Goal: Communication & Community: Answer question/provide support

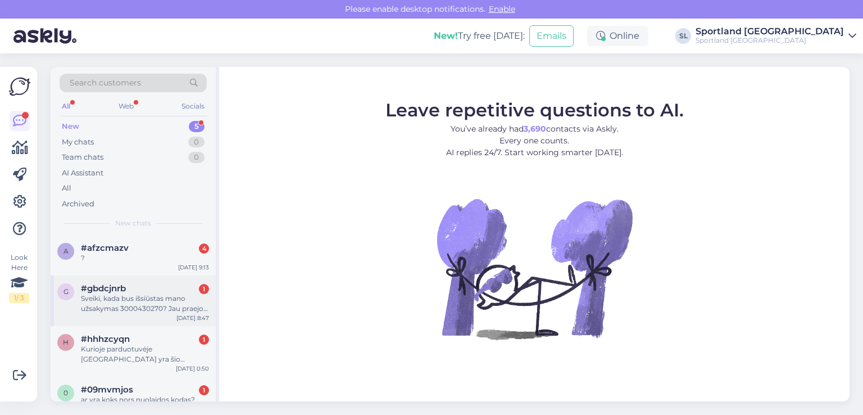
scroll to position [66, 0]
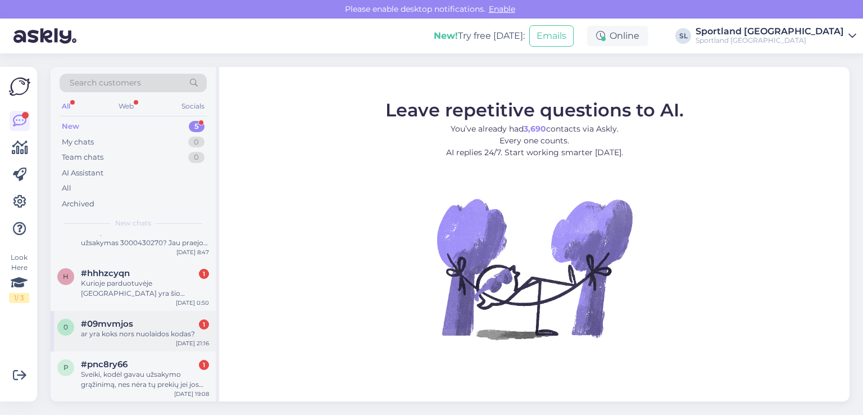
click at [147, 320] on div "#09mvmjos 1" at bounding box center [145, 323] width 128 height 10
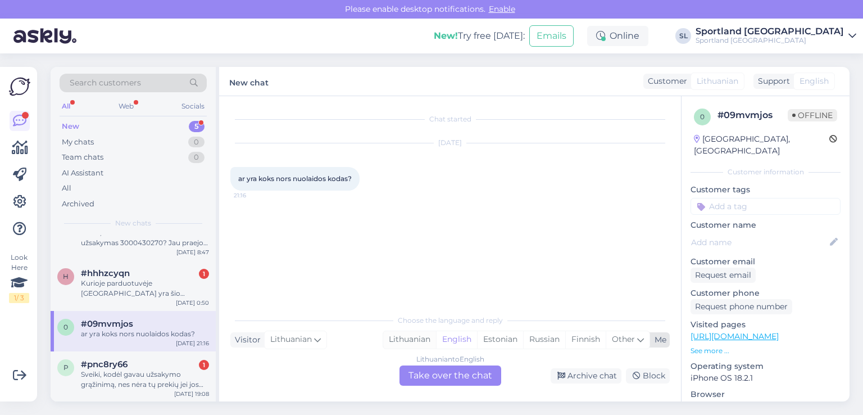
click at [407, 338] on div "Lithuanian" at bounding box center [409, 339] width 53 height 17
click at [416, 374] on div "Lithuanian to Lithuanian Take over the chat" at bounding box center [450, 375] width 102 height 20
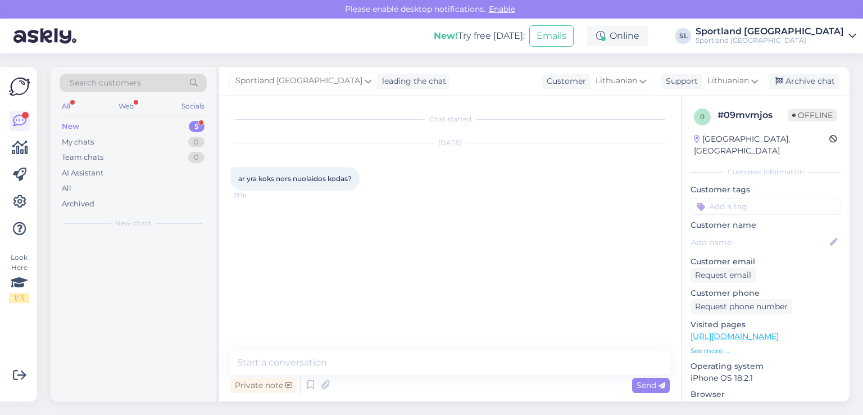
scroll to position [0, 0]
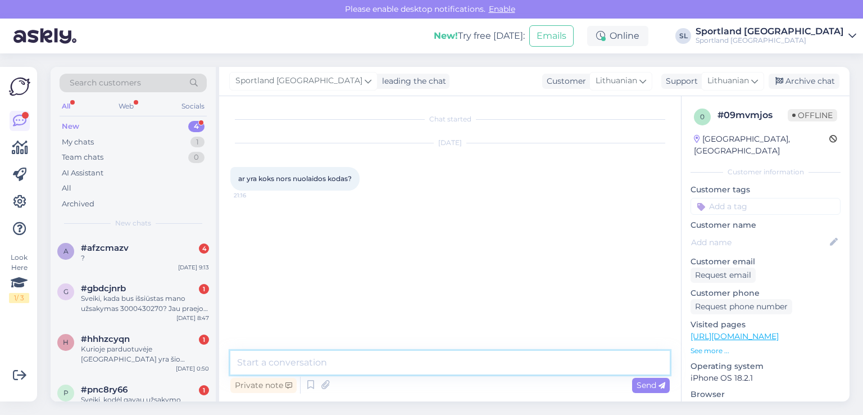
click at [397, 363] on textarea at bounding box center [449, 362] width 439 height 24
click at [550, 363] on textarea "Sveiki, prisijungus prie savo paskyros 5%" at bounding box center [449, 362] width 439 height 24
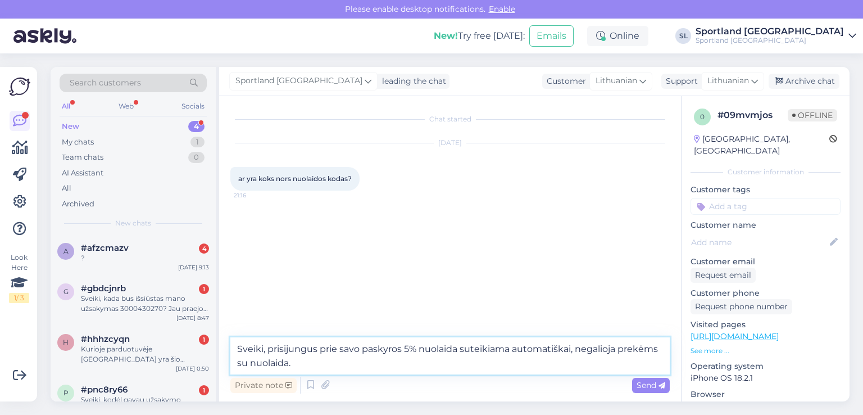
type textarea "Sveiki, prisijungus prie savo paskyros 5% nuolaida suteikiama automatiškai, neg…"
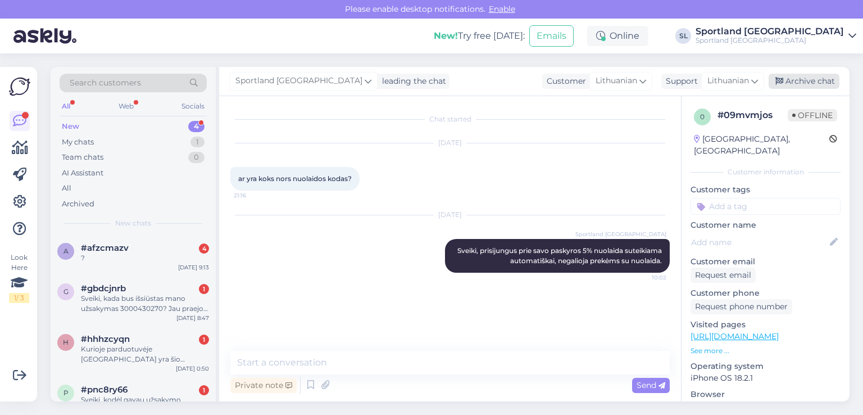
click at [809, 81] on div "Archive chat" at bounding box center [803, 81] width 71 height 15
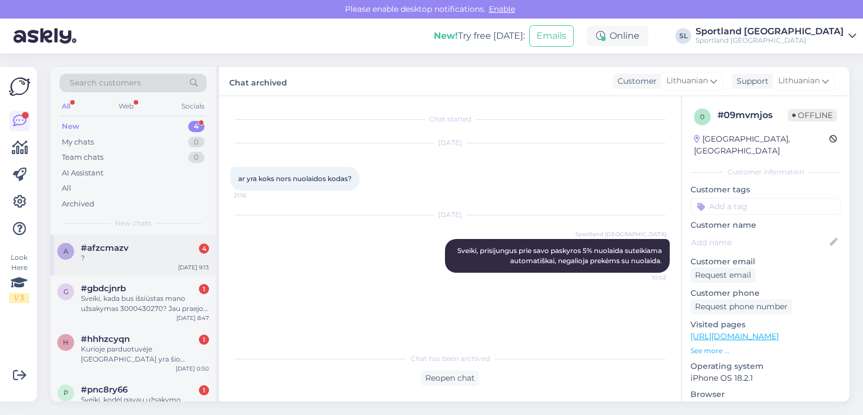
click at [130, 263] on div "a #afzcmazv 4 ? Aug 15 9:13" at bounding box center [133, 255] width 165 height 40
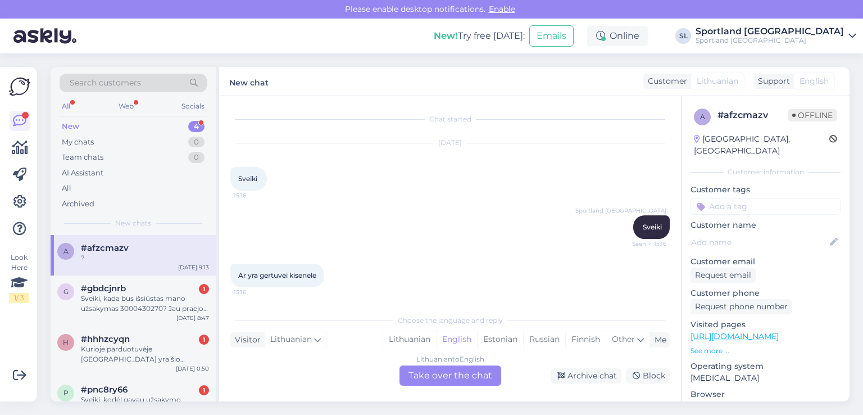
scroll to position [1404, 0]
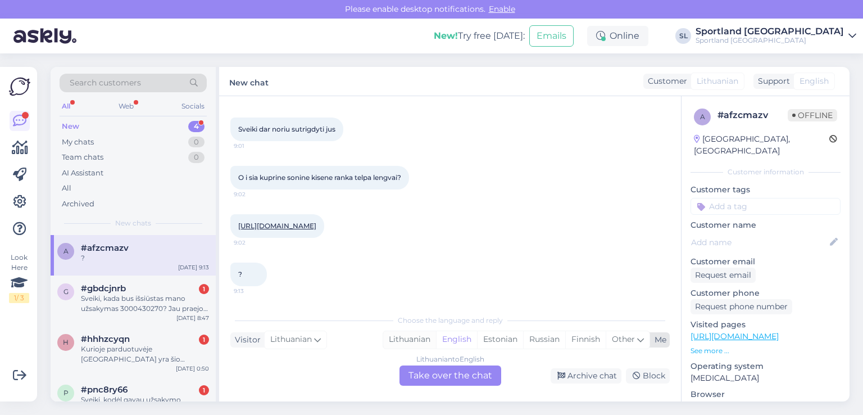
click at [395, 341] on div "Lithuanian" at bounding box center [409, 339] width 53 height 17
click at [429, 366] on div "Lithuanian to Lithuanian Take over the chat" at bounding box center [450, 375] width 102 height 20
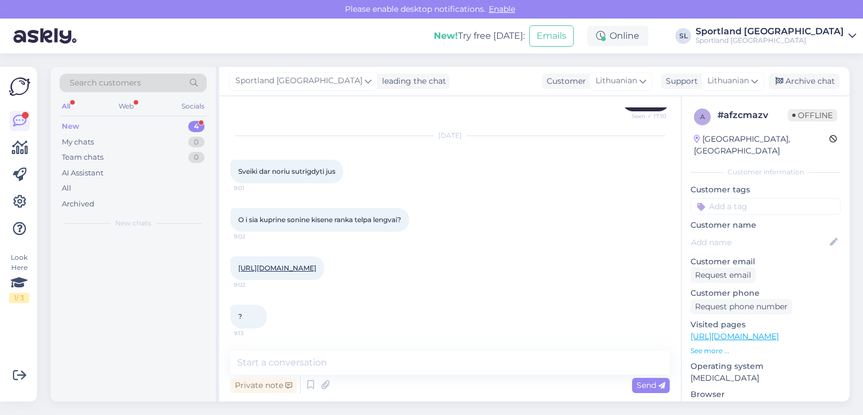
scroll to position [1362, 0]
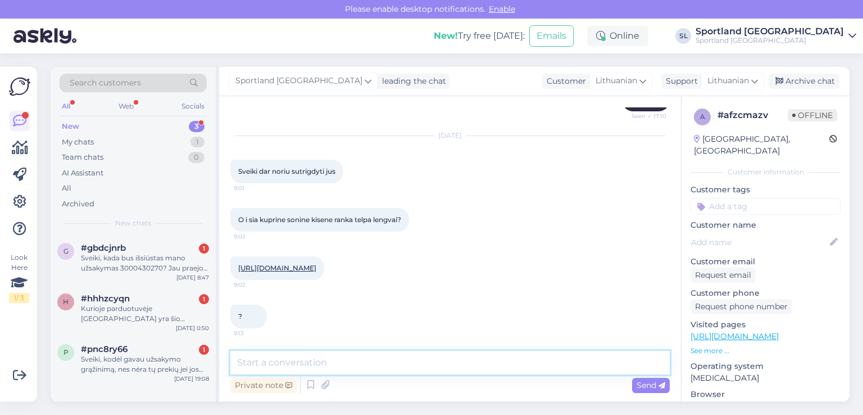
click at [404, 356] on textarea at bounding box center [449, 362] width 439 height 24
type textarea "Sveiki"
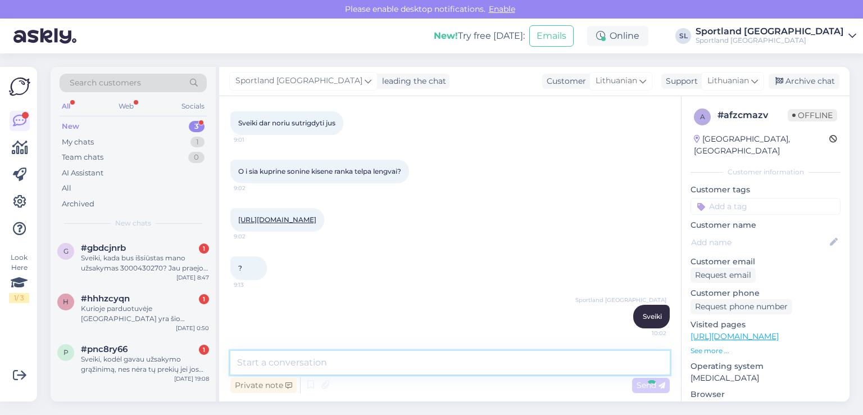
scroll to position [1410, 0]
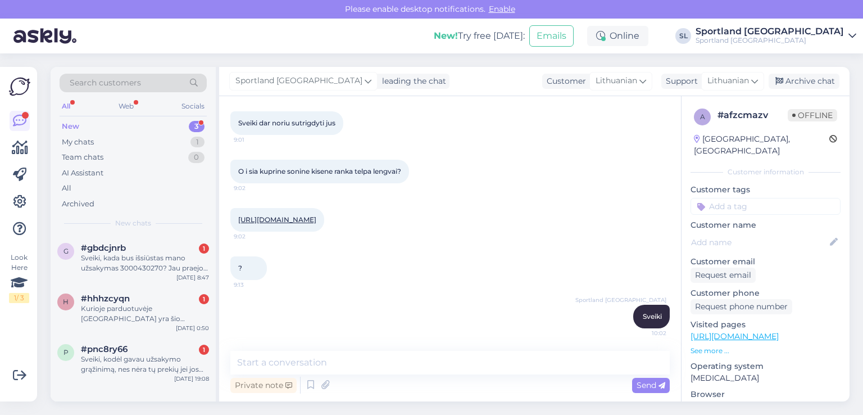
click at [300, 216] on link "https://sportland.lt/product/nike_elmntl_bkpk_fa21_dd0559_010?accessories_size=…" at bounding box center [277, 219] width 78 height 8
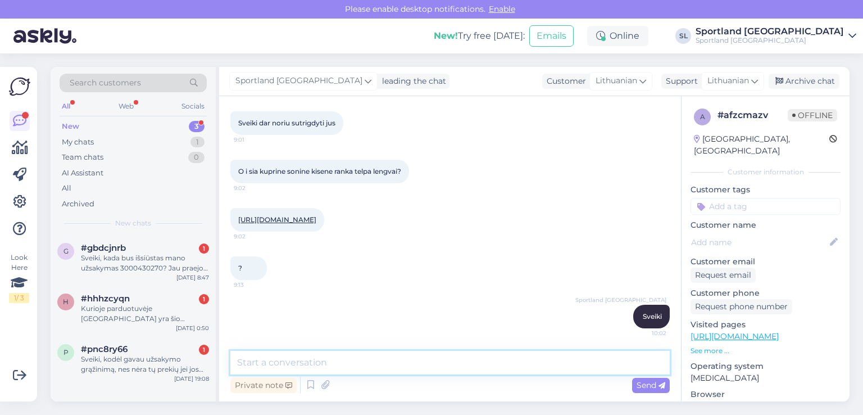
click at [347, 356] on textarea at bounding box center [449, 362] width 439 height 24
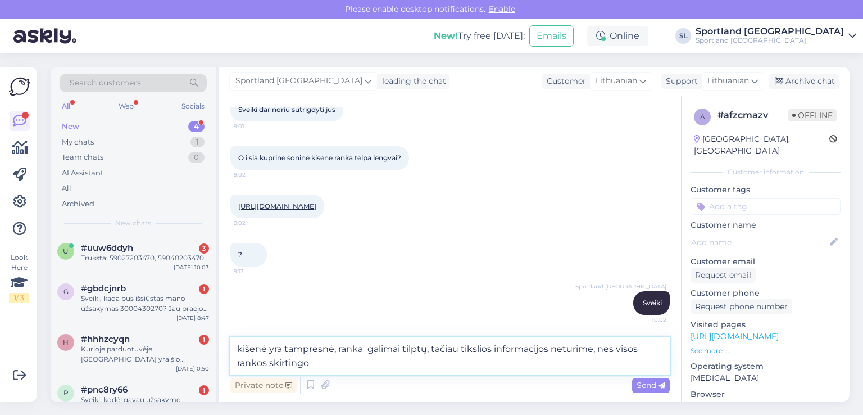
type textarea "kišenė yra tampresnė, ranka galimai tilptų, tačiau tikslios informacijos neturi…"
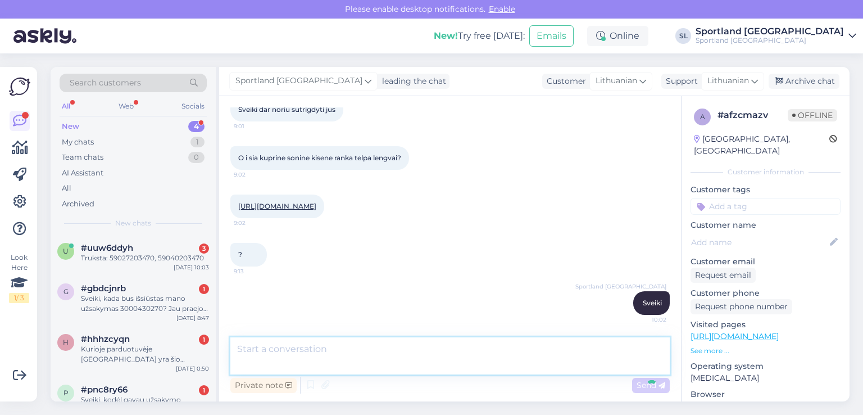
scroll to position [1469, 0]
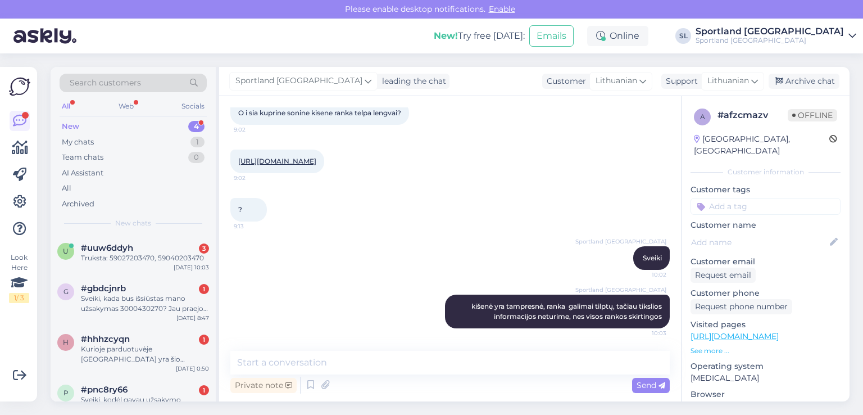
click at [820, 72] on div "Sportland Lithuania leading the chat Customer Lithuanian Support Lithuanian Arc…" at bounding box center [534, 81] width 630 height 29
click at [822, 80] on div "Archive chat" at bounding box center [803, 81] width 71 height 15
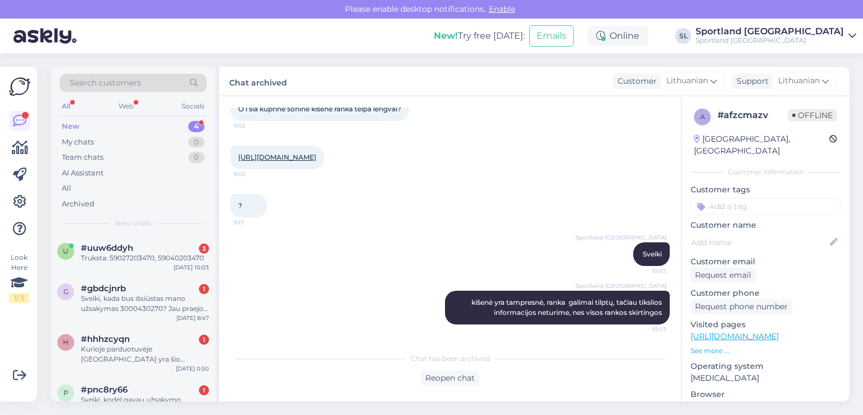
scroll to position [1472, 0]
click at [117, 254] on div "Truksta: 59027203470, 59040203470" at bounding box center [145, 258] width 128 height 10
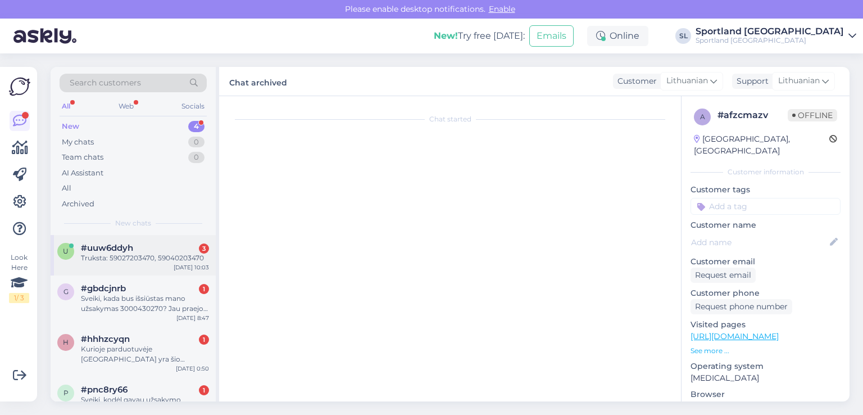
scroll to position [1, 0]
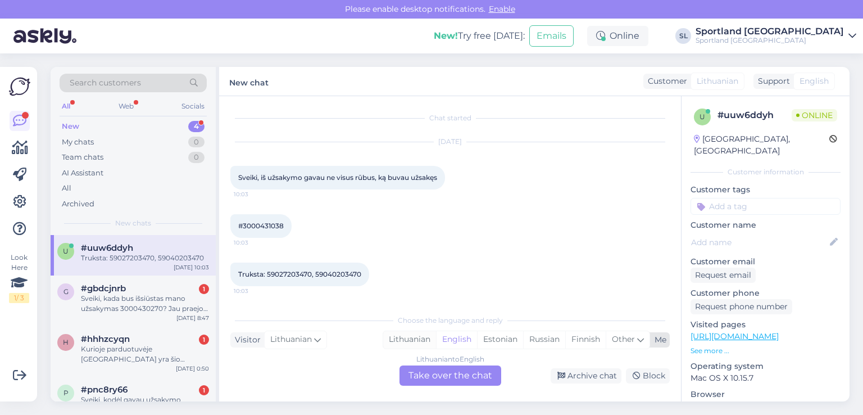
click at [401, 334] on div "Lithuanian" at bounding box center [409, 339] width 53 height 17
click at [436, 379] on div "Lithuanian to Lithuanian Take over the chat" at bounding box center [450, 375] width 102 height 20
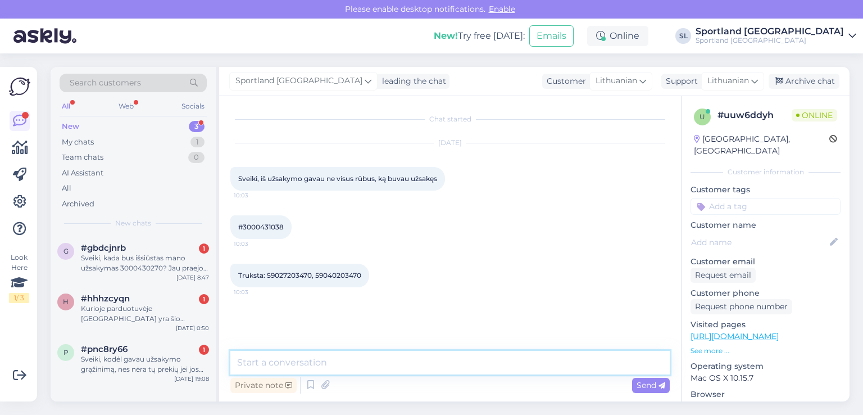
click at [420, 365] on textarea at bounding box center [449, 362] width 439 height 24
type textarea "Sveiki"
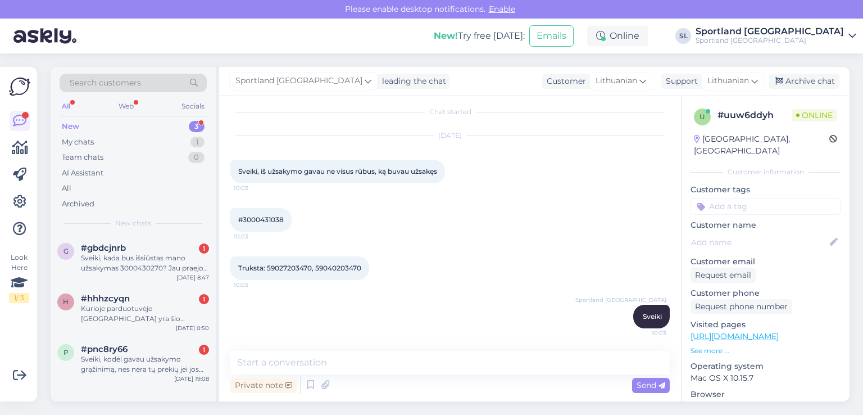
click at [260, 221] on span "#3000431038" at bounding box center [260, 219] width 45 height 8
copy div "3000431038 10:03"
click at [281, 267] on span "Truksta: 59027203470, 59040203470" at bounding box center [299, 267] width 123 height 8
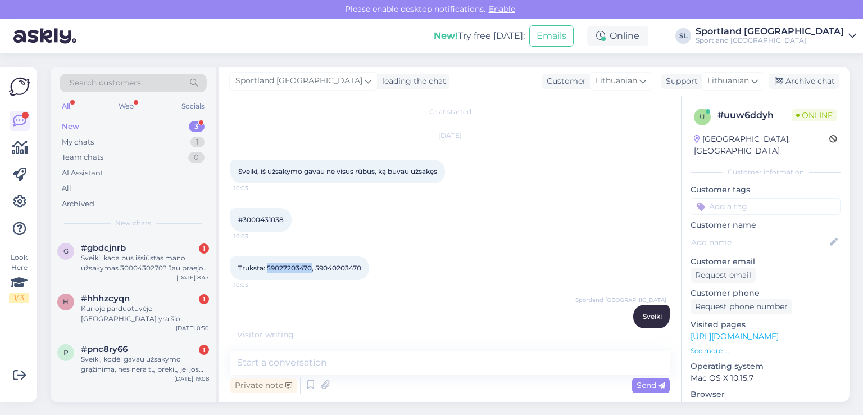
copy span "59027203470"
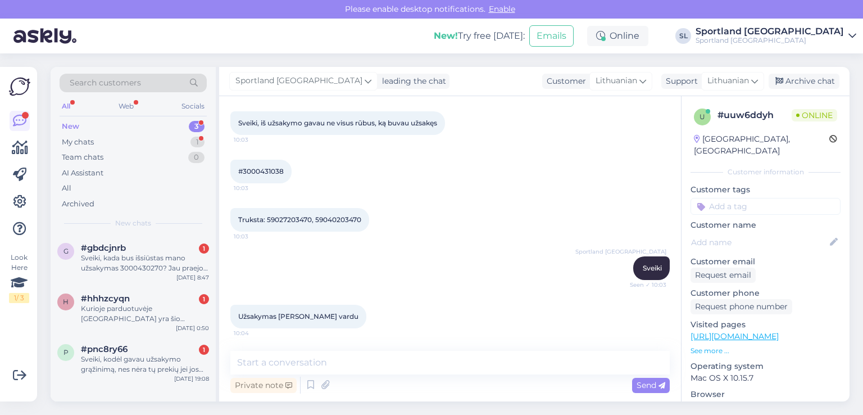
click at [349, 224] on div "Truksta: 59027203470, 59040203470 10:03" at bounding box center [299, 220] width 139 height 24
click at [346, 219] on span "Truksta: 59027203470, 59040203470" at bounding box center [299, 219] width 123 height 8
copy div "59040203470 10:03"
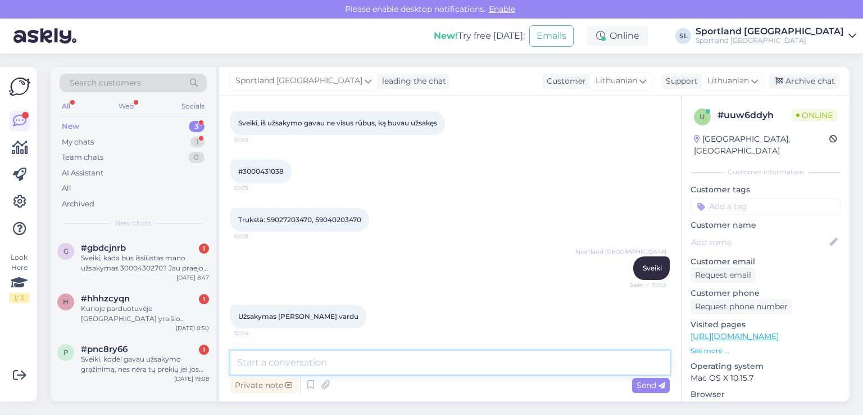
click at [371, 360] on textarea at bounding box center [449, 362] width 439 height 24
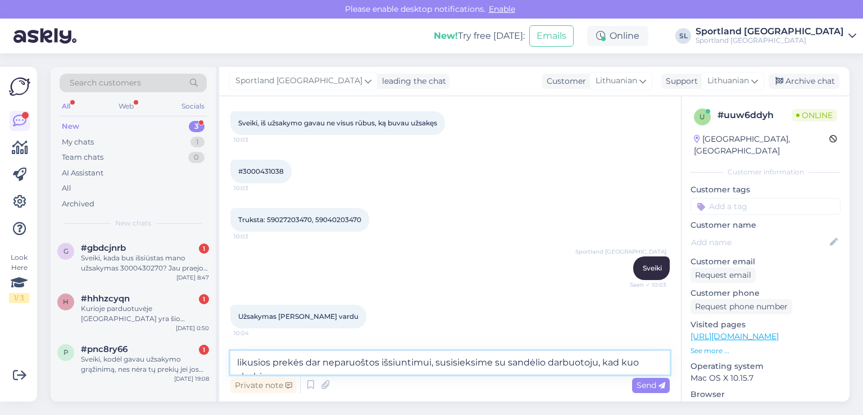
scroll to position [67, 0]
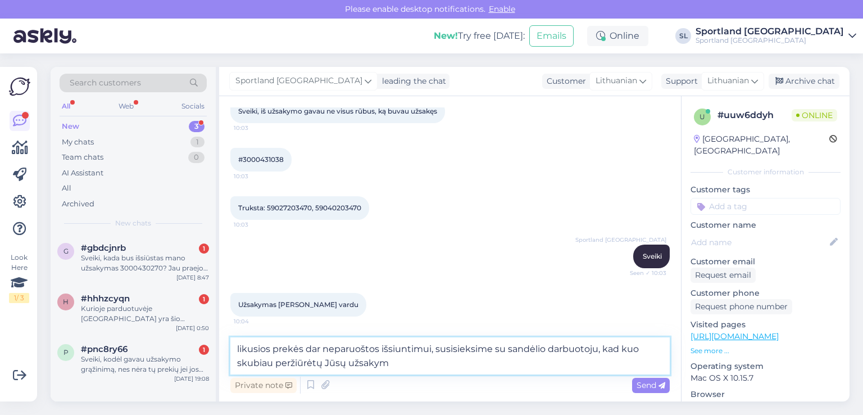
type textarea "likusios prekės dar neparuoštos išsiuntimui, susisieksime su sandėlio darbuotoj…"
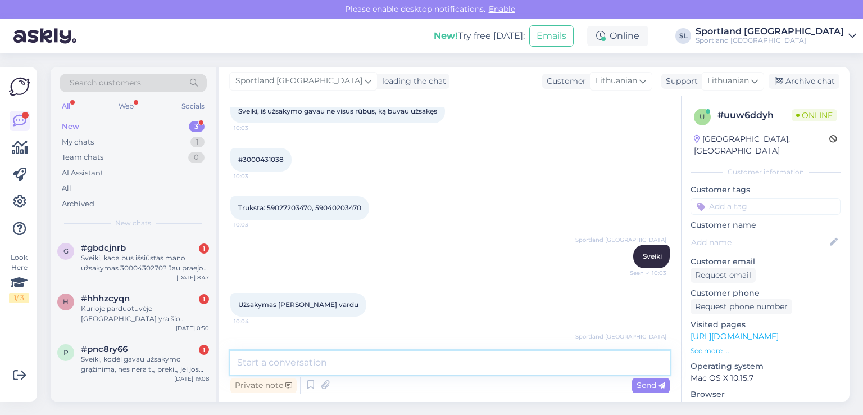
scroll to position [124, 0]
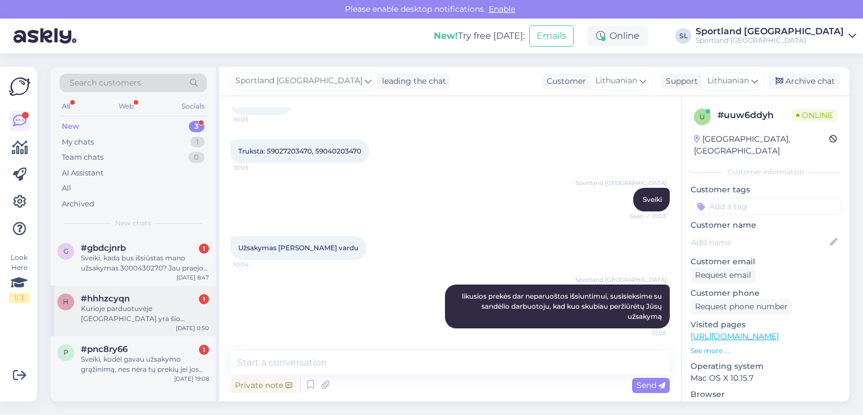
click at [145, 304] on div "Kurioje parduotuvėje Lietuvoje yra šio modelio batai?" at bounding box center [145, 313] width 128 height 20
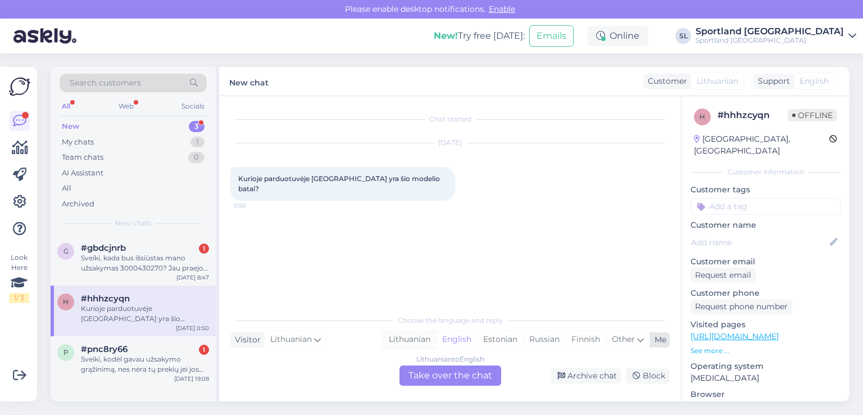
click at [404, 338] on div "Lithuanian" at bounding box center [409, 339] width 53 height 17
click at [422, 374] on div "Lithuanian to Lithuanian Take over the chat" at bounding box center [450, 375] width 102 height 20
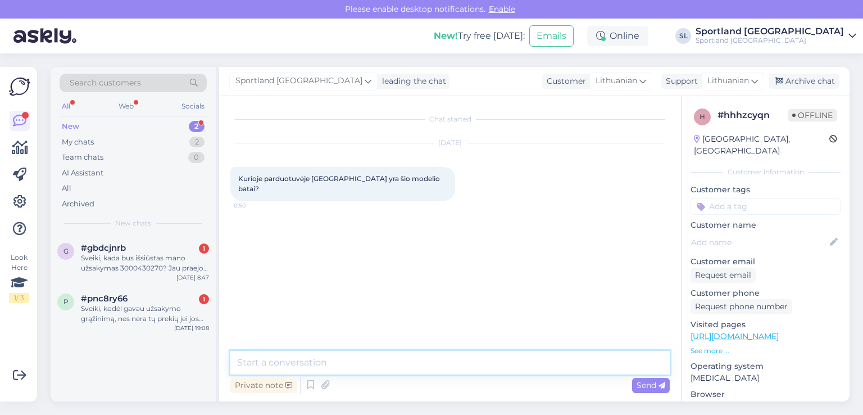
click at [399, 352] on textarea at bounding box center [449, 362] width 439 height 24
type textarea "Sveiki, prašome nurodykite kuri prekė domina"
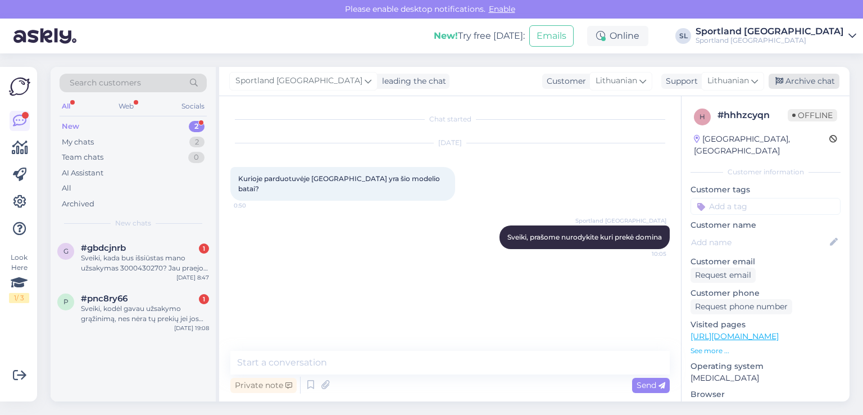
click at [797, 79] on div "Archive chat" at bounding box center [803, 81] width 71 height 15
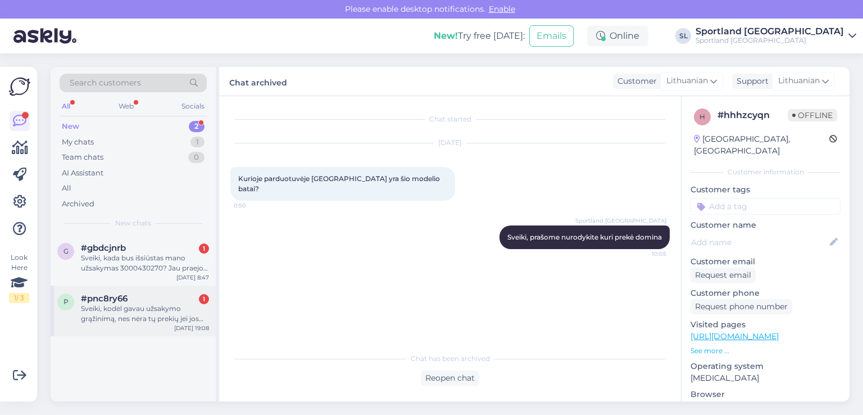
click at [125, 301] on span "#pnc8ry66" at bounding box center [104, 298] width 47 height 10
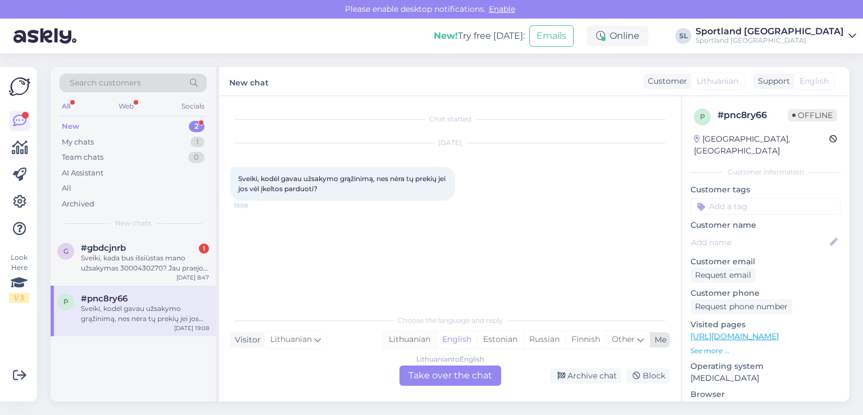
click at [406, 334] on div "Lithuanian" at bounding box center [409, 339] width 53 height 17
click at [420, 375] on div "Lithuanian to Lithuanian Take over the chat" at bounding box center [450, 375] width 102 height 20
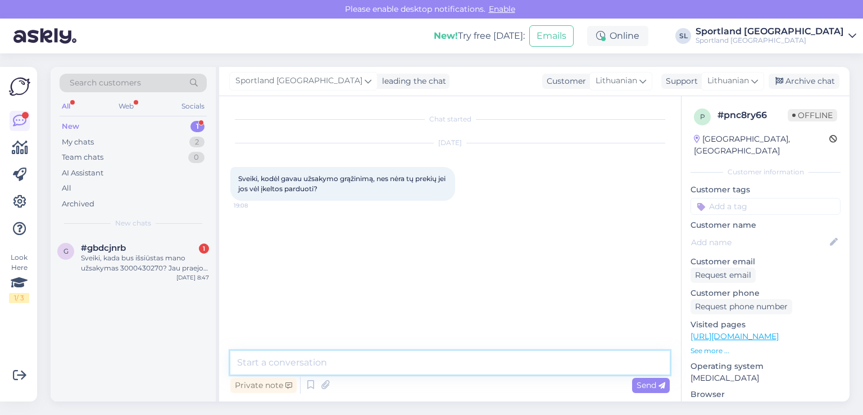
click at [375, 357] on textarea at bounding box center [449, 362] width 439 height 24
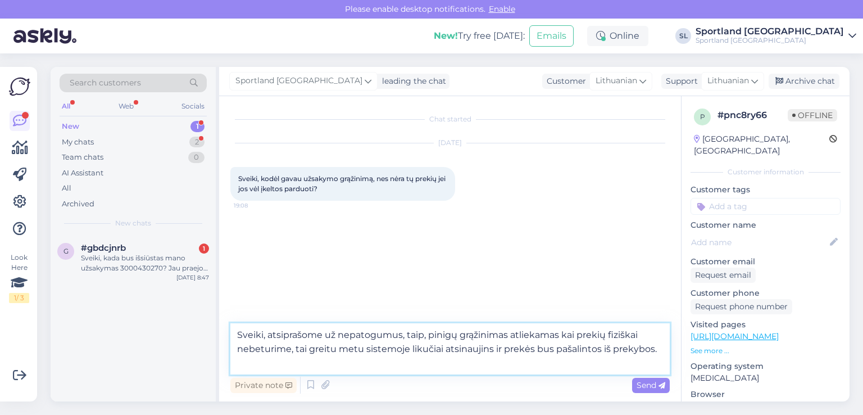
type textarea "Sveiki, atsiprašome už nepatogumus, taip, pinigų grąžinimas atliekamas kai prek…"
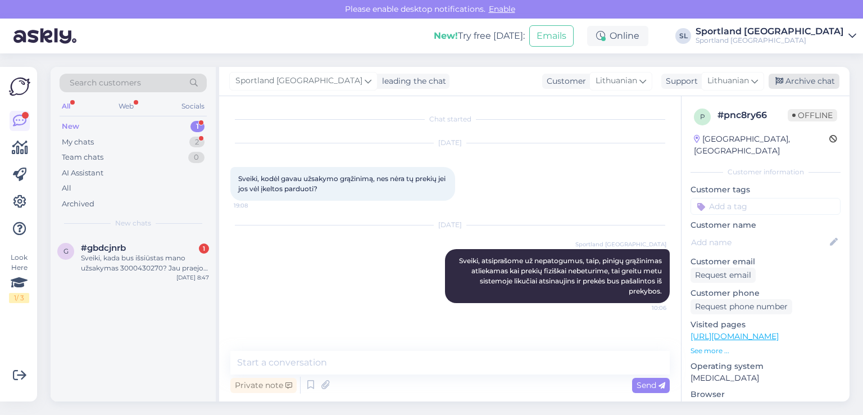
click at [793, 81] on div "Archive chat" at bounding box center [803, 81] width 71 height 15
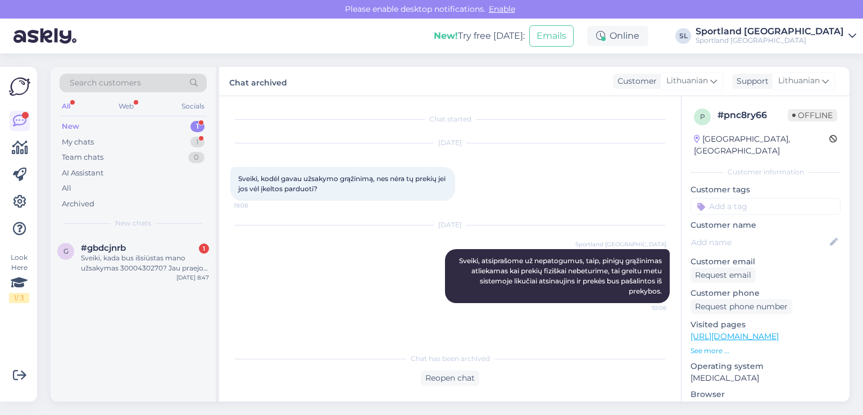
click at [79, 131] on div "New 1" at bounding box center [133, 127] width 147 height 16
click at [80, 153] on div "Team chats" at bounding box center [83, 157] width 42 height 11
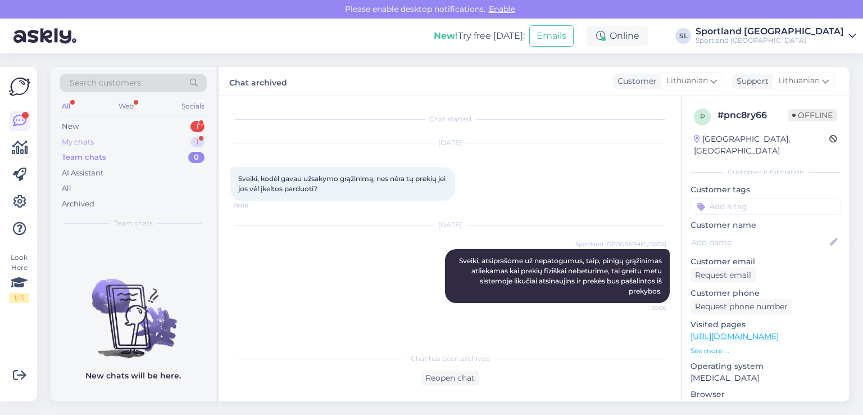
click at [80, 143] on div "My chats" at bounding box center [78, 141] width 32 height 11
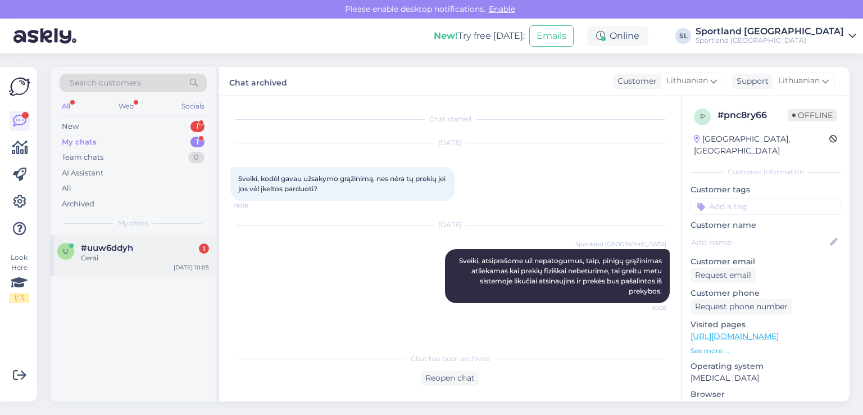
click at [148, 254] on div "Gerai" at bounding box center [145, 258] width 128 height 10
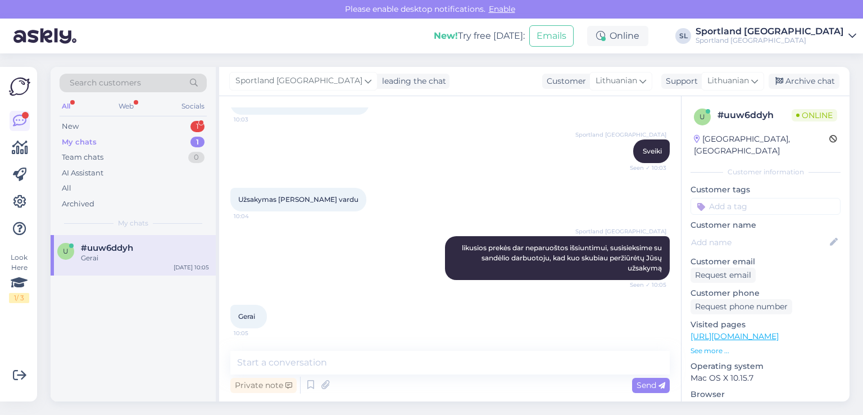
scroll to position [172, 0]
click at [110, 121] on div "New 1" at bounding box center [133, 127] width 147 height 16
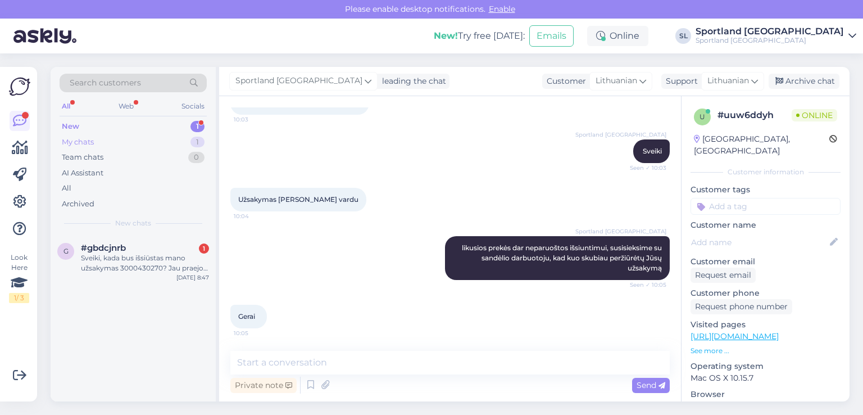
click at [99, 144] on div "My chats 1" at bounding box center [133, 142] width 147 height 16
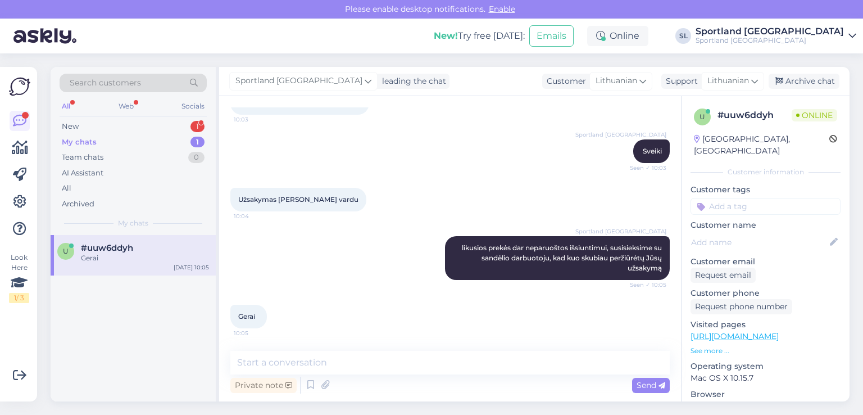
click at [116, 145] on div "My chats 1" at bounding box center [133, 142] width 147 height 16
click at [145, 119] on div "New 1" at bounding box center [133, 127] width 147 height 16
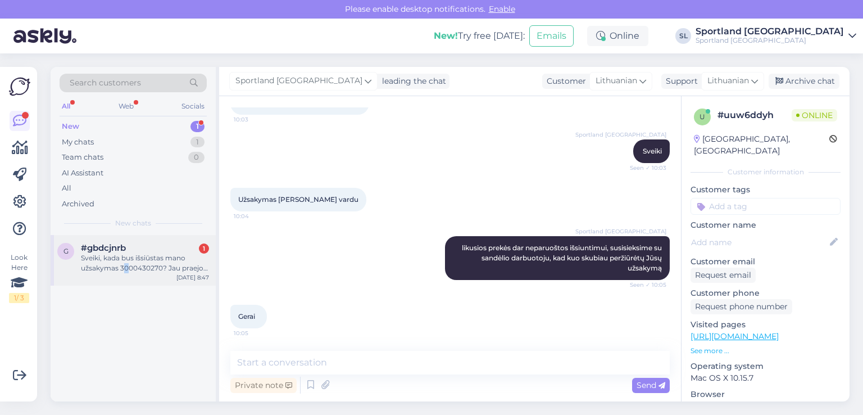
click at [126, 263] on div "Sveiki, kada bus išsiūstas mano užsakymas 3000430270? Jau praejo 5 dd o turejo …" at bounding box center [145, 263] width 128 height 20
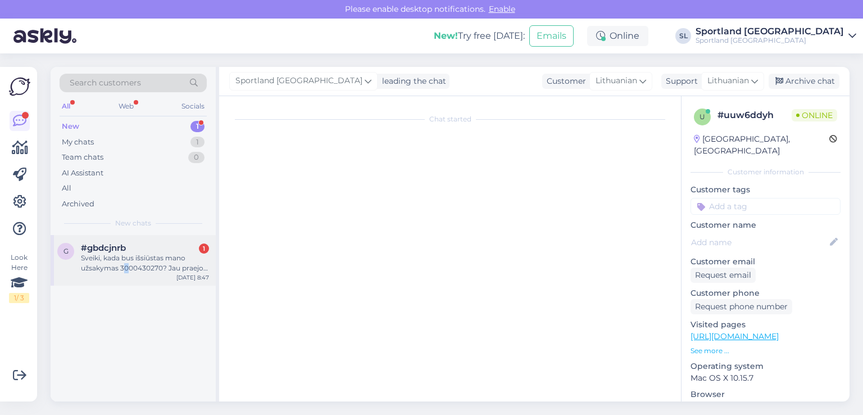
scroll to position [0, 0]
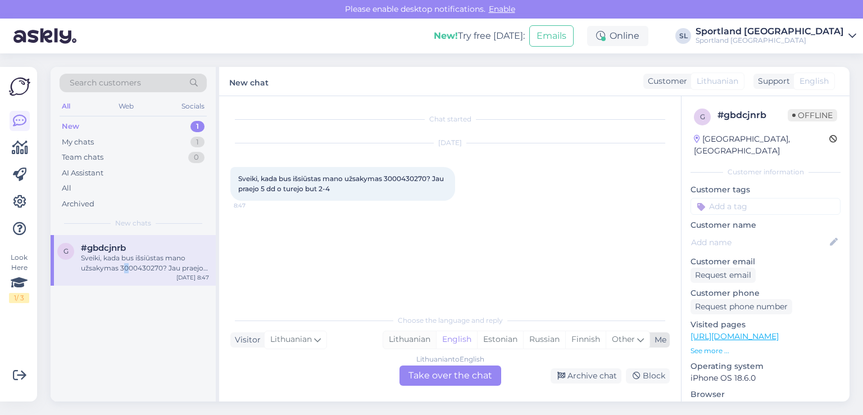
click at [399, 331] on div "Lithuanian" at bounding box center [409, 339] width 53 height 17
click at [427, 377] on div "Lithuanian to Lithuanian Take over the chat" at bounding box center [450, 375] width 102 height 20
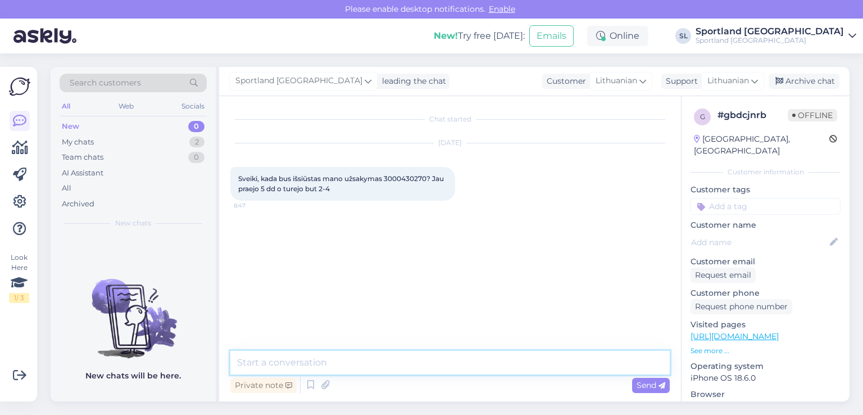
click at [348, 367] on textarea at bounding box center [449, 362] width 439 height 24
type textarea "Sveiki"
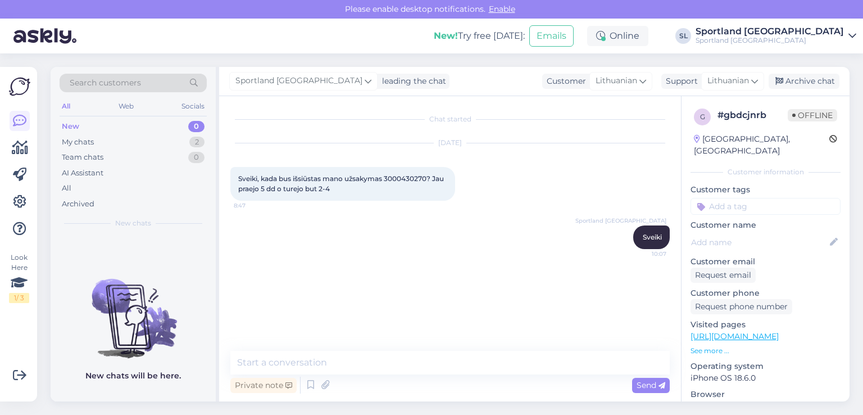
click at [399, 172] on div "Sveiki, kada bus išsiūstas mano užsakymas 3000430270? Jau praejo 5 dd o turejo …" at bounding box center [342, 184] width 225 height 34
click at [399, 180] on span "Sveiki, kada bus išsiūstas mano užsakymas 3000430270? Jau praejo 5 dd o turejo …" at bounding box center [341, 183] width 207 height 19
click at [399, 179] on span "Sveiki, kada bus išsiūstas mano užsakymas 3000430270? Jau praejo 5 dd o turejo …" at bounding box center [341, 183] width 207 height 19
copy span "3000430270"
click at [328, 284] on div "Chat started Aug 15 2025 Sveiki, kada bus išsiūstas mano užsakymas 3000430270? …" at bounding box center [454, 223] width 449 height 233
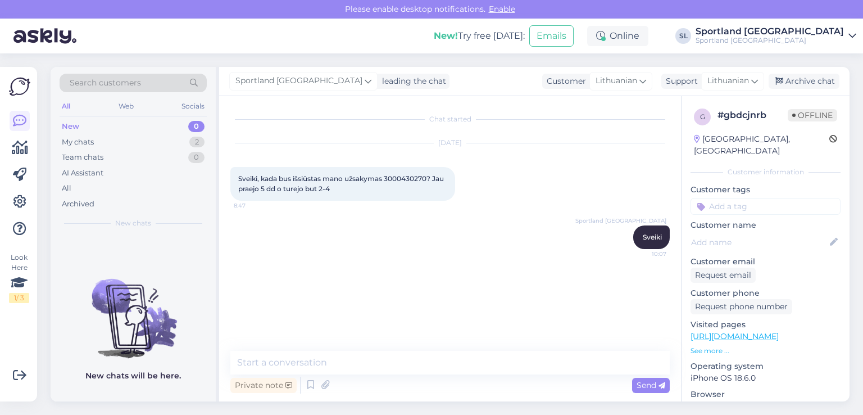
click at [408, 180] on span "Sveiki, kada bus išsiūstas mano užsakymas 3000430270? Jau praejo 5 dd o turejo …" at bounding box center [341, 183] width 207 height 19
copy span "3000430270"
click at [122, 138] on div "My chats 2" at bounding box center [133, 142] width 147 height 16
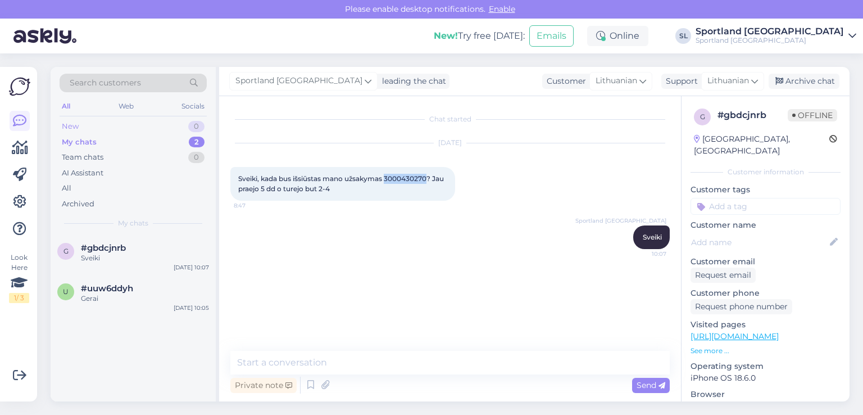
click at [122, 128] on div "New 0" at bounding box center [133, 127] width 147 height 16
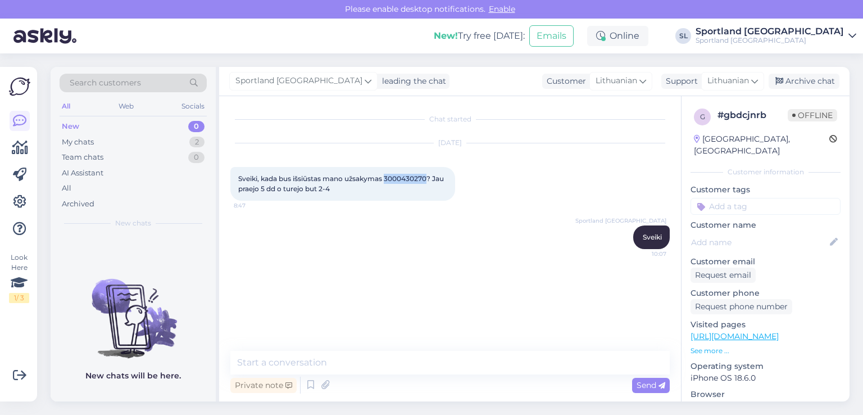
click at [409, 180] on span "Sveiki, kada bus išsiūstas mano užsakymas 3000430270? Jau praejo 5 dd o turejo …" at bounding box center [341, 183] width 207 height 19
click at [409, 179] on span "Sveiki, kada bus išsiūstas mano užsakymas 3000430270? Jau praejo 5 dd o turejo …" at bounding box center [341, 183] width 207 height 19
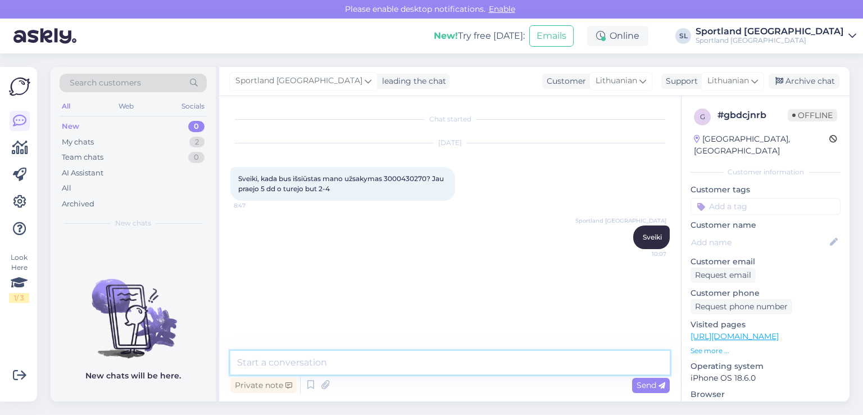
click at [324, 354] on textarea at bounding box center [449, 362] width 439 height 24
type textarea "Jūsų"
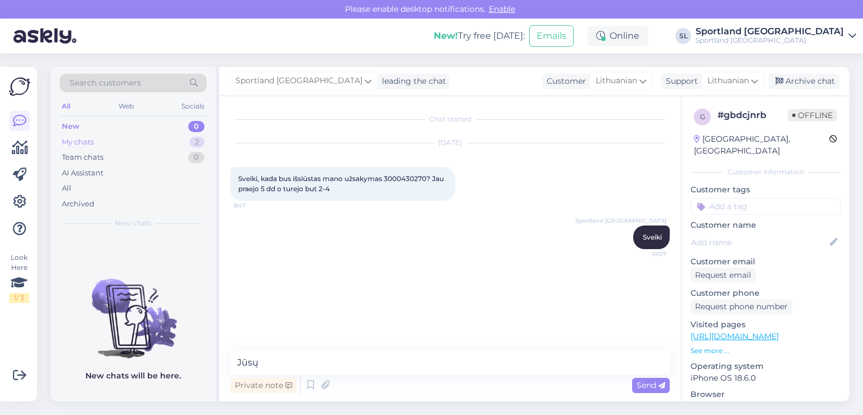
click at [144, 140] on div "My chats 2" at bounding box center [133, 142] width 147 height 16
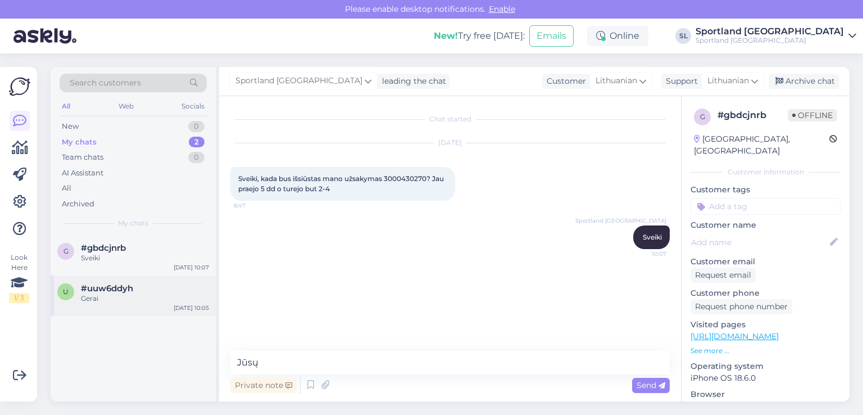
click at [133, 296] on div "Gerai" at bounding box center [145, 298] width 128 height 10
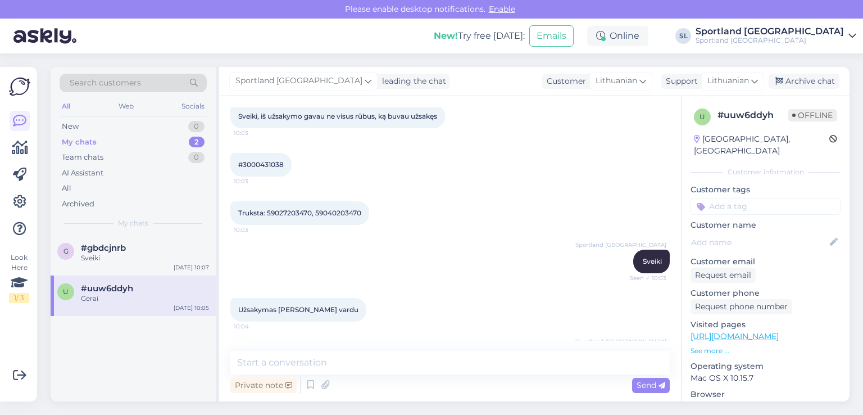
scroll to position [4, 0]
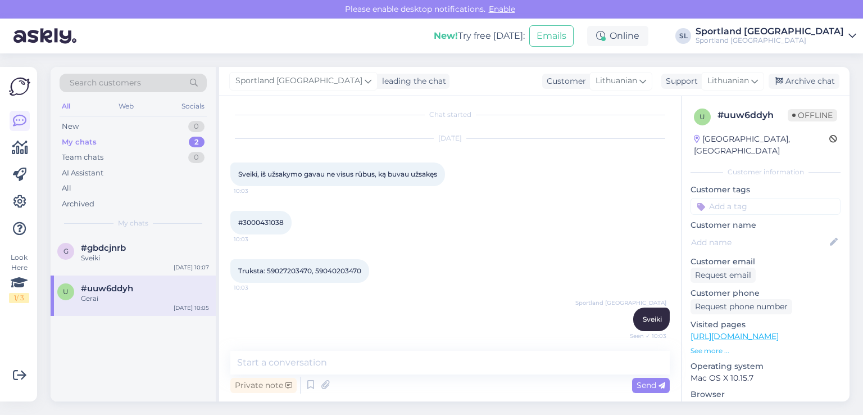
click at [267, 219] on span "#3000431038" at bounding box center [260, 222] width 45 height 8
click at [268, 222] on span "#3000431038" at bounding box center [260, 222] width 45 height 8
copy div "3000431038 10:03"
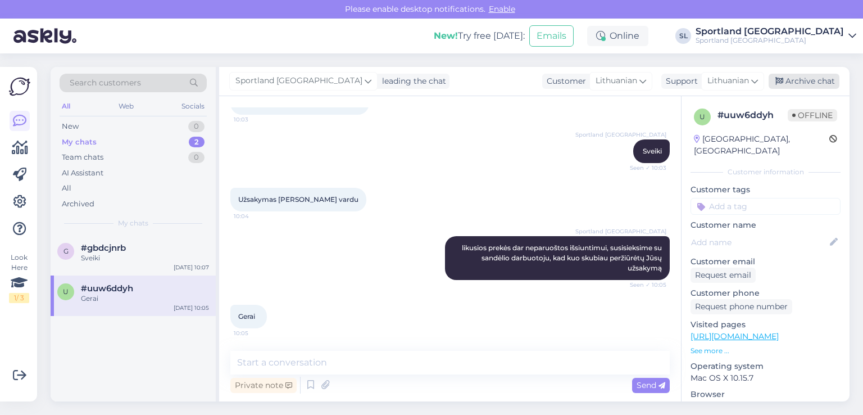
click at [806, 80] on div "Archive chat" at bounding box center [803, 81] width 71 height 15
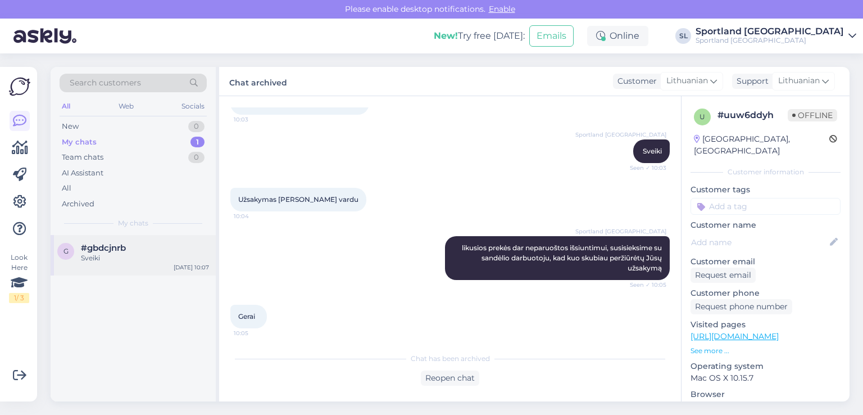
click at [107, 251] on span "#gbdcjnrb" at bounding box center [103, 248] width 45 height 10
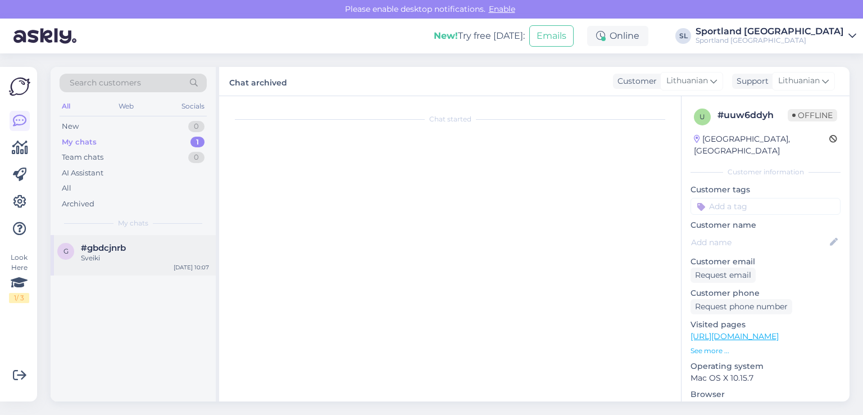
scroll to position [0, 0]
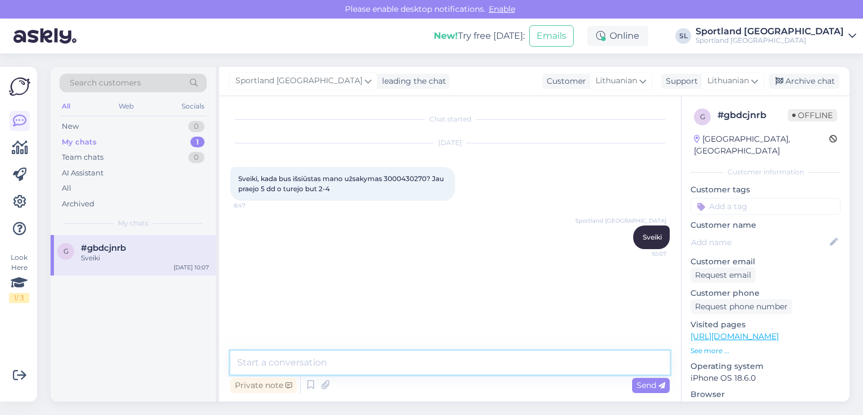
click at [380, 364] on textarea at bounding box center [449, 362] width 439 height 24
type textarea "j"
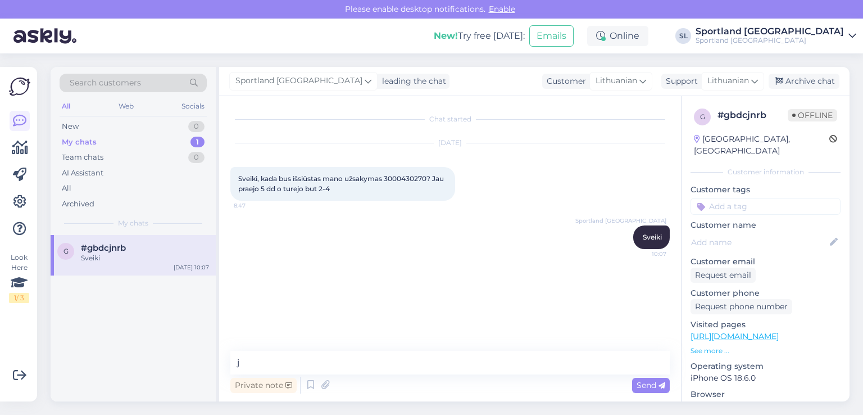
click at [416, 175] on span "Sveiki, kada bus išsiūstas mano užsakymas 3000430270? Jau praejo 5 dd o turejo …" at bounding box center [341, 183] width 207 height 19
copy span "3000430270"
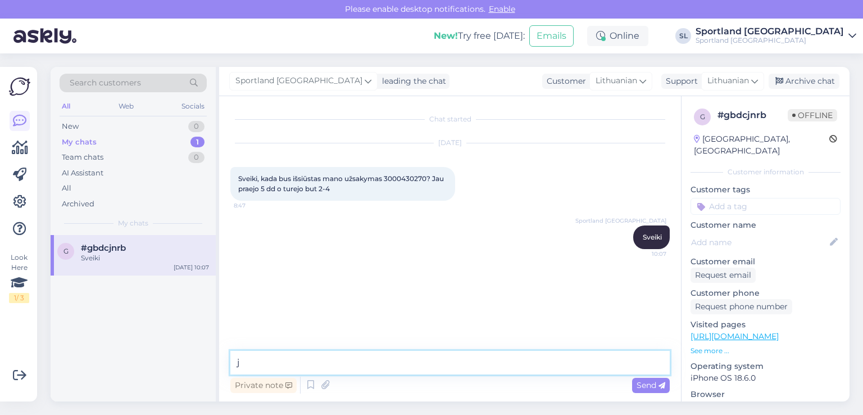
click at [263, 360] on textarea "j" at bounding box center [449, 362] width 439 height 24
click at [427, 358] on textarea at bounding box center [449, 362] width 439 height 24
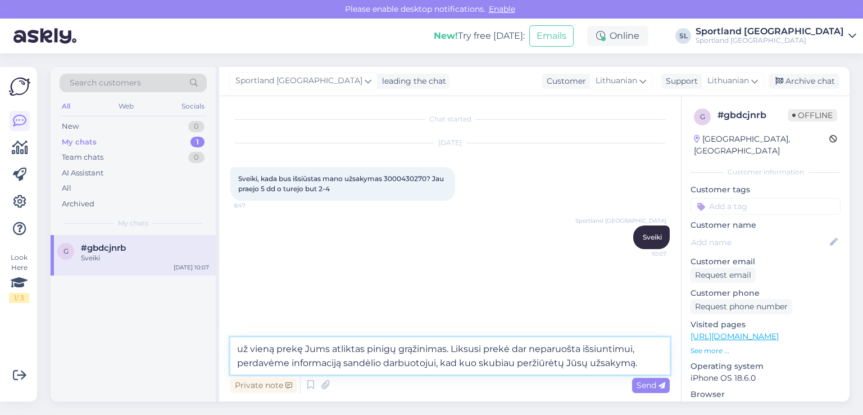
type textarea "už vieną prekę Jums atliktas pinigų grąžinimas. Liksusi prekė dar neparuošta iš…"
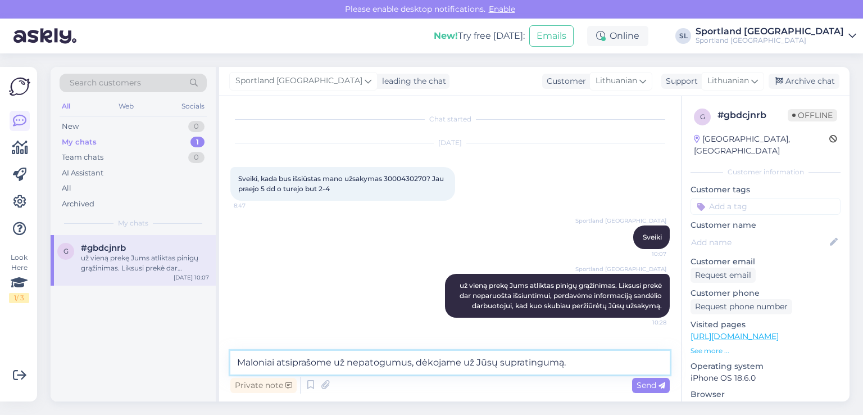
type textarea "Maloniai atsiprašome už nepatogumus, dėkojame už Jūsų supratingumą."
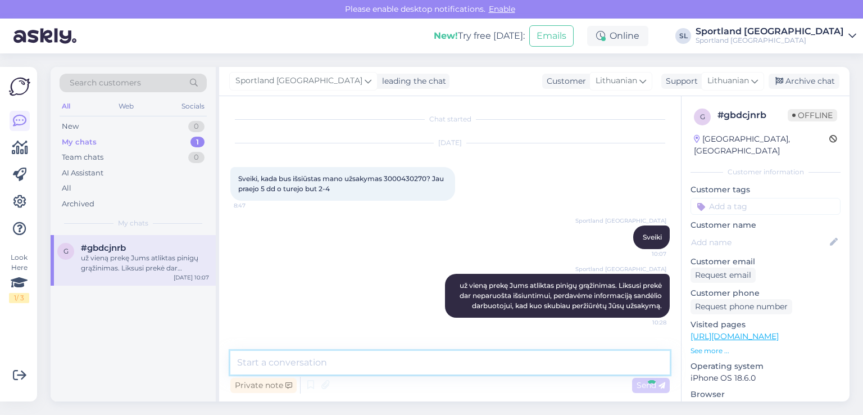
scroll to position [48, 0]
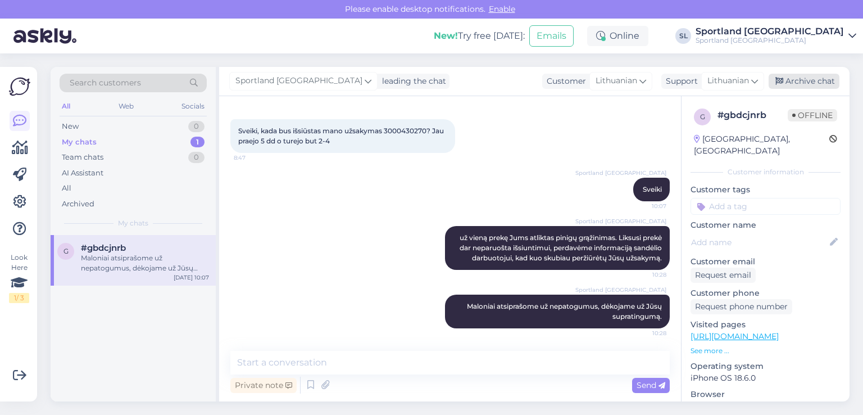
click at [804, 80] on div "Archive chat" at bounding box center [803, 81] width 71 height 15
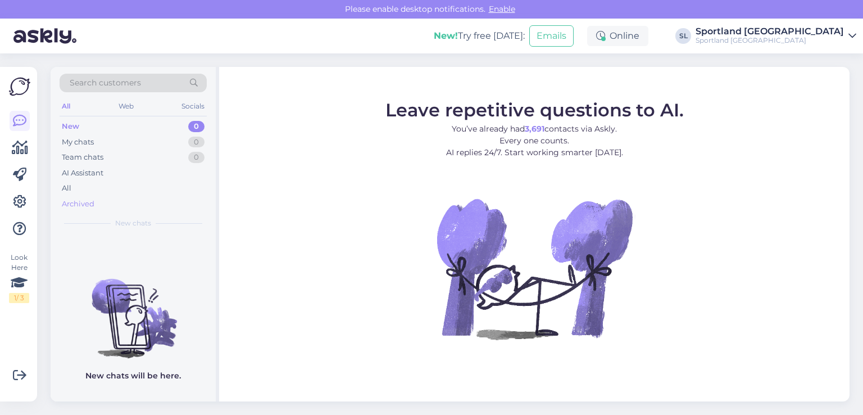
click at [76, 197] on div "Archived" at bounding box center [133, 204] width 147 height 16
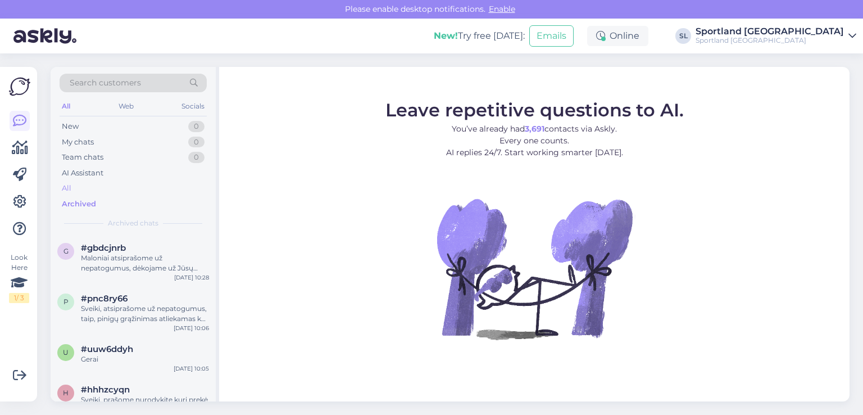
click at [75, 187] on div "All" at bounding box center [133, 188] width 147 height 16
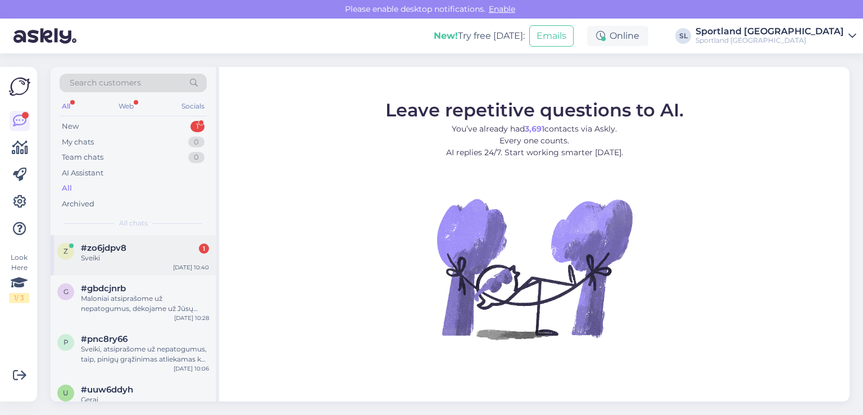
click at [126, 247] on div "#zo6jdpv8 1" at bounding box center [145, 248] width 128 height 10
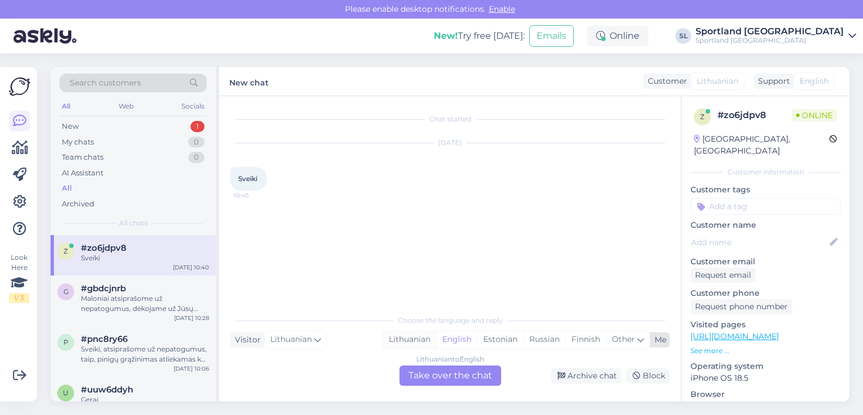
click at [410, 339] on div "Lithuanian" at bounding box center [409, 339] width 53 height 17
click at [429, 378] on div "Lithuanian to Lithuanian Take over the chat" at bounding box center [450, 375] width 102 height 20
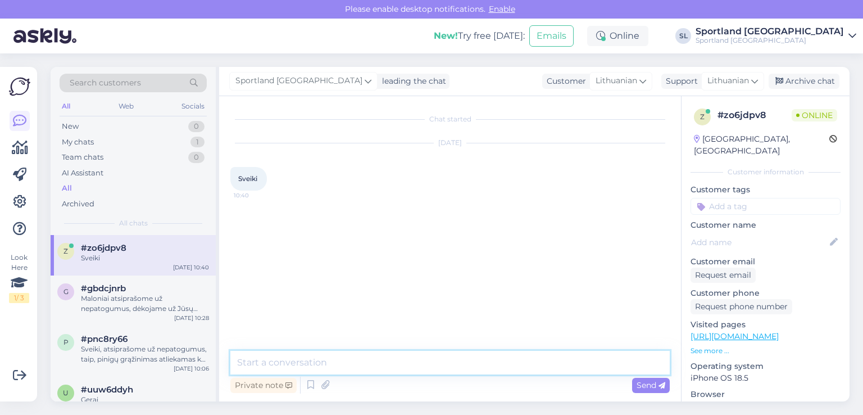
click at [400, 363] on textarea at bounding box center [449, 362] width 439 height 24
type textarea "Sveiki"
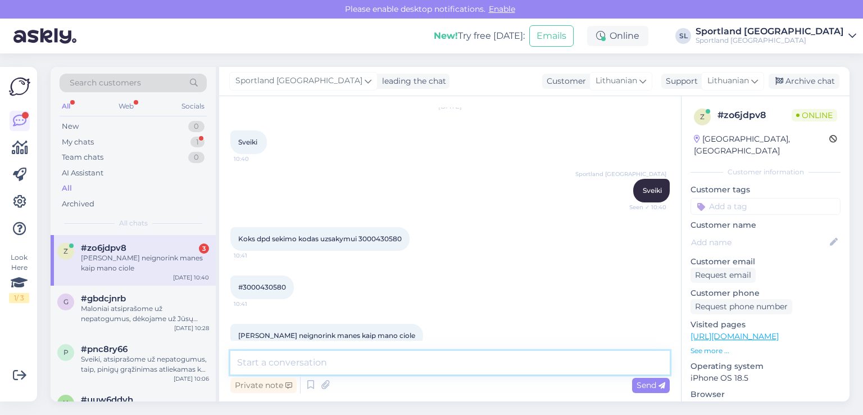
scroll to position [56, 0]
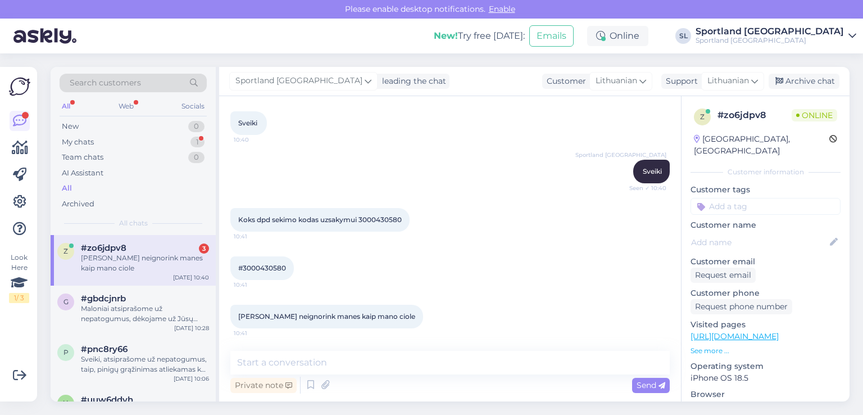
click at [279, 267] on span "#3000430580" at bounding box center [262, 267] width 48 height 8
copy div "3000430580 10:41"
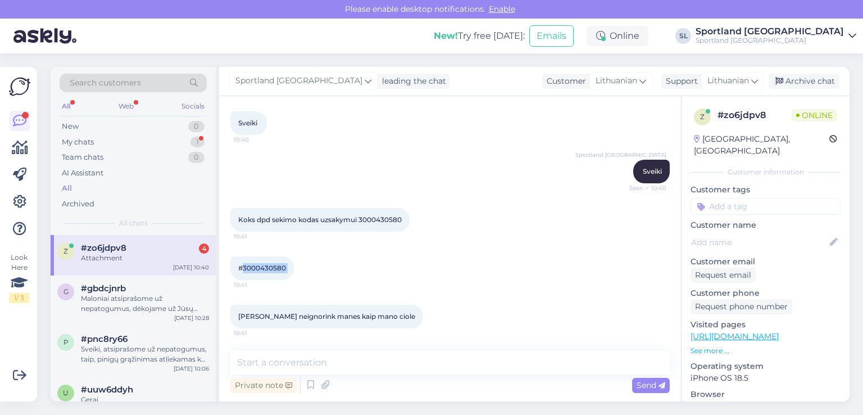
scroll to position [126, 0]
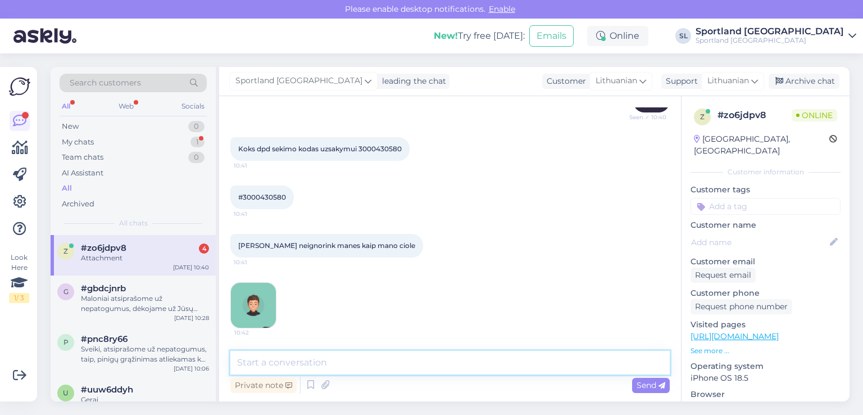
click at [429, 362] on textarea at bounding box center [449, 362] width 439 height 24
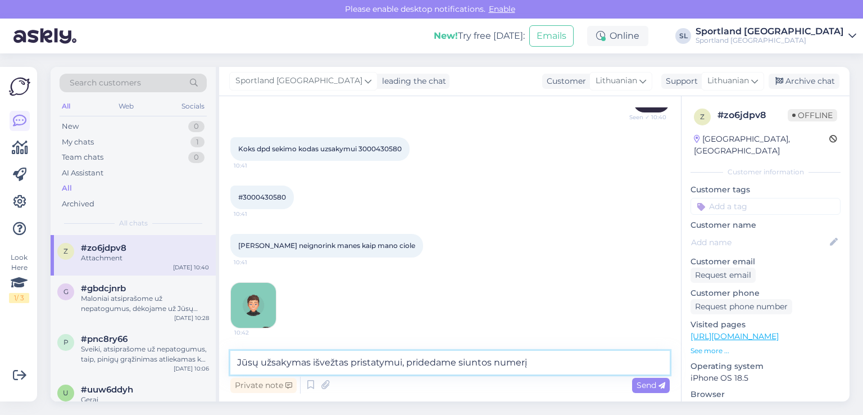
paste textarea "05757996430181"
type textarea "Jūsų užsakymas išvežtas pristatymui, pridedame siuntos numerį 05757996430181."
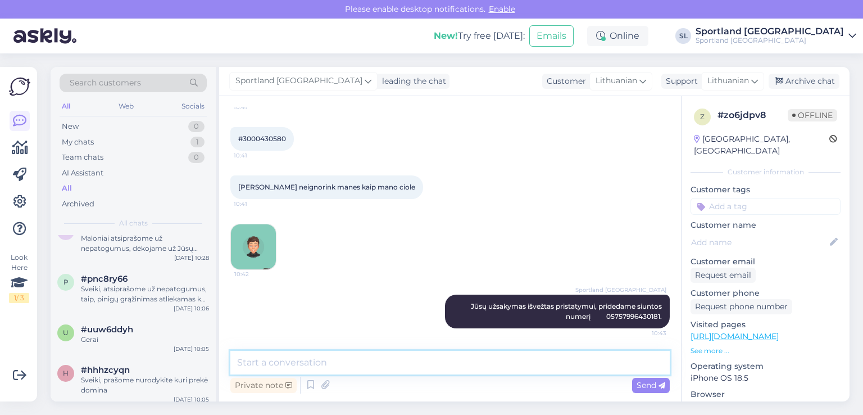
scroll to position [0, 0]
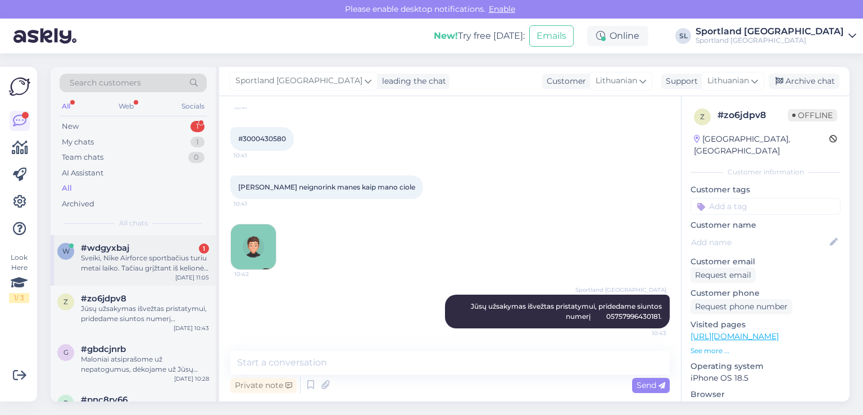
click at [103, 267] on div "Sveiki, Nike Airforce sportbačius turiu metai laiko. Tačiau grįžtant iš kelionė…" at bounding box center [145, 263] width 128 height 20
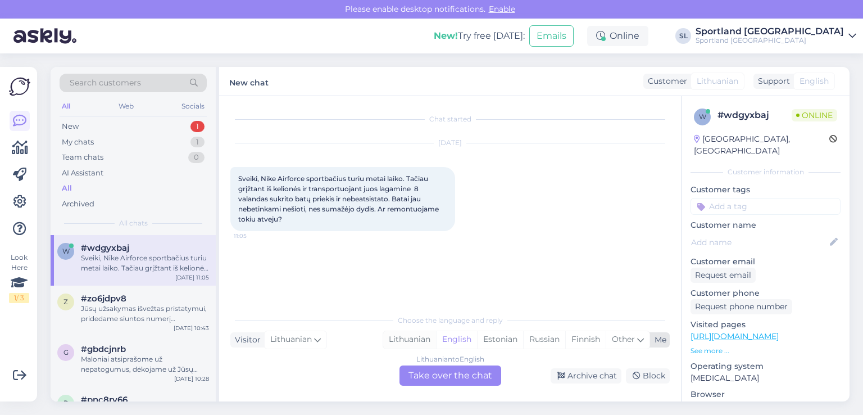
click at [401, 336] on div "Lithuanian" at bounding box center [409, 339] width 53 height 17
click at [425, 370] on div "Lithuanian to Lithuanian Take over the chat" at bounding box center [450, 375] width 102 height 20
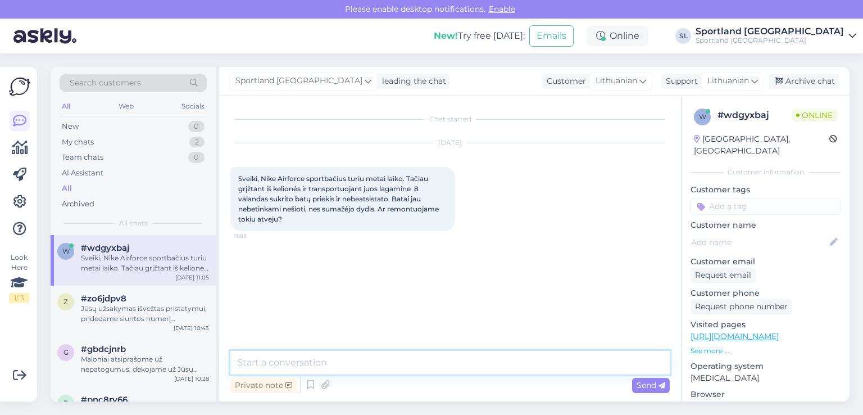
click at [418, 365] on textarea at bounding box center [449, 362] width 439 height 24
type textarea "Sveiki"
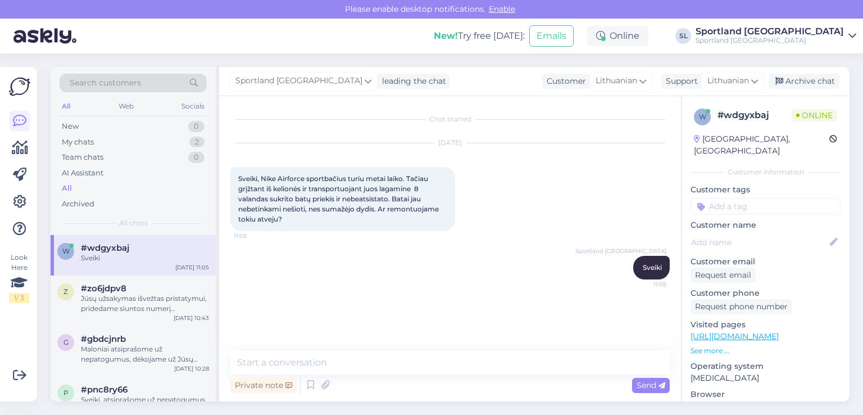
click at [375, 240] on div "Aug 15 2025 Sveiki, Nike Airforce sportbačius turiu metai laiko. Tačiau grįžtan…" at bounding box center [449, 187] width 439 height 112
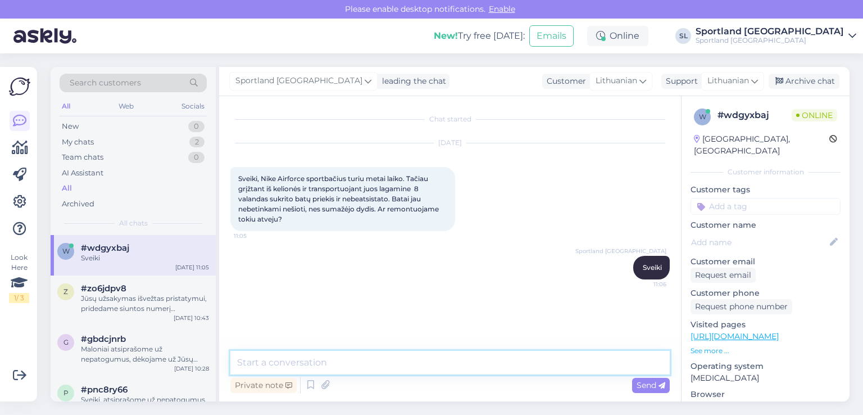
click at [456, 371] on textarea at bounding box center [449, 362] width 439 height 24
type textarea "Deja, prekių netvarkome"
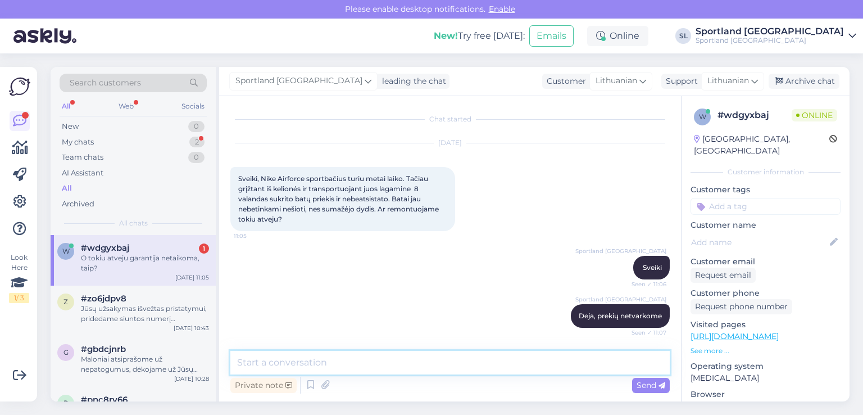
scroll to position [48, 0]
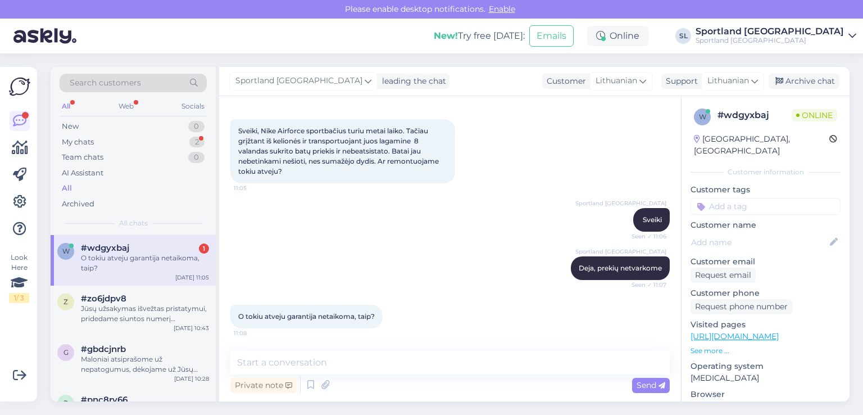
click at [485, 406] on div "Search customers All Web Socials New 0 My chats 2 Team chats 0 AI Assistant All…" at bounding box center [453, 233] width 819 height 361
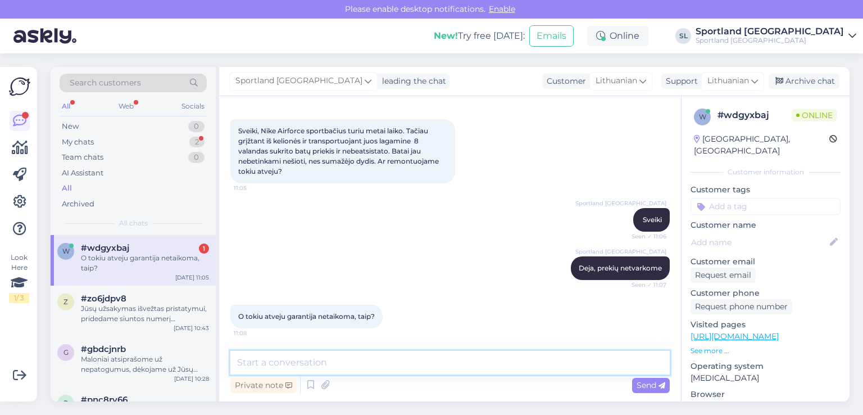
click at [408, 362] on textarea at bounding box center [449, 362] width 439 height 24
type textarea "Tokiu atveju garantija netaikoma, apgailestaujame."
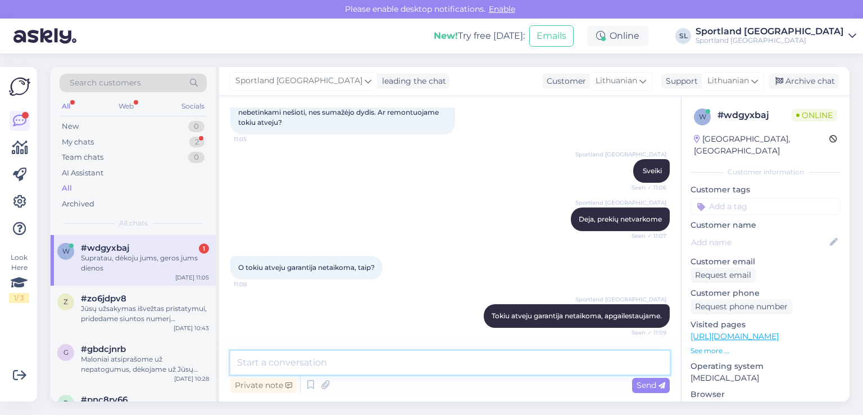
scroll to position [144, 0]
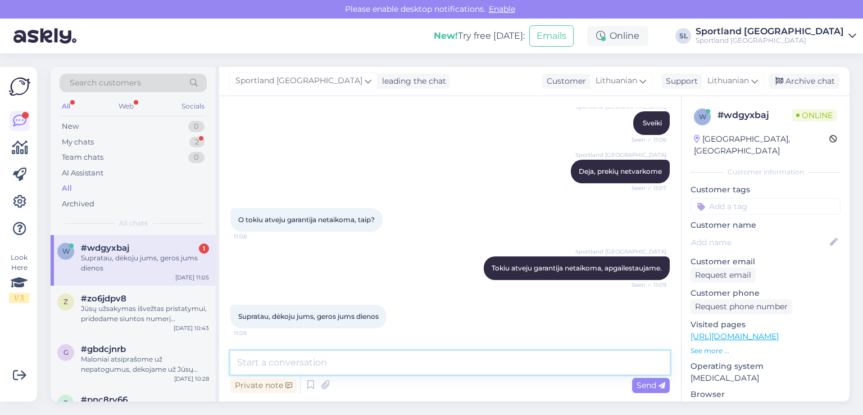
click at [518, 360] on textarea at bounding box center [449, 362] width 439 height 24
type textarea "Jums taip pat :)"
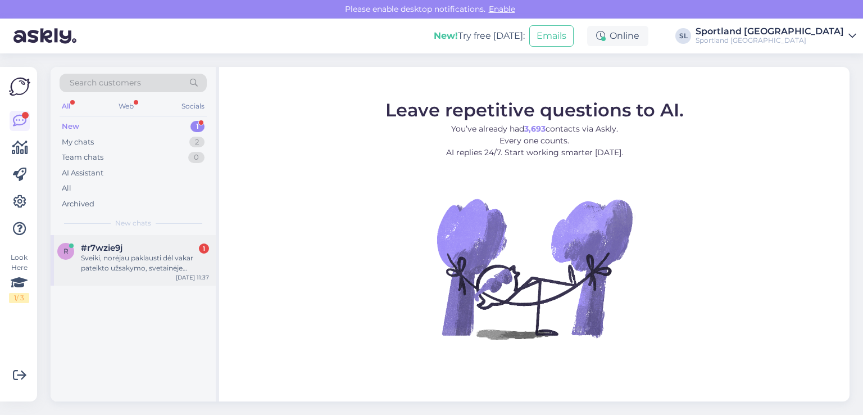
click at [134, 267] on div "Sveiki, norėjau paklausti dėl vakar pateikto užsakymo, svetainėje teigiate, kad…" at bounding box center [145, 263] width 128 height 20
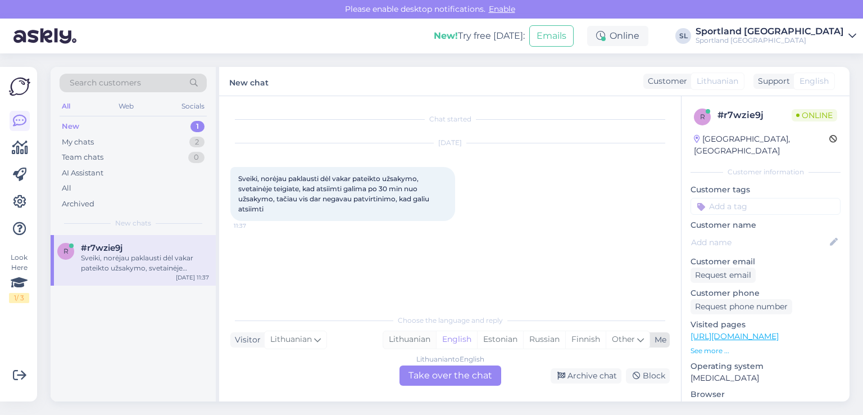
click at [416, 336] on div "Lithuanian" at bounding box center [409, 339] width 53 height 17
click at [434, 372] on div "Lithuanian to Lithuanian Take over the chat" at bounding box center [450, 375] width 102 height 20
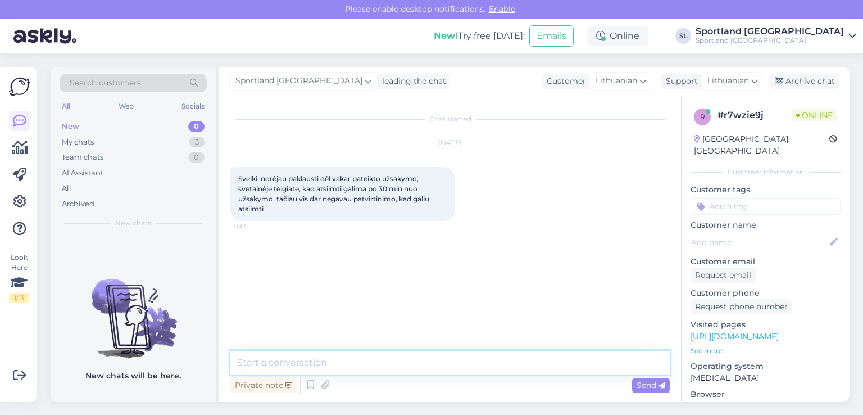
click at [382, 359] on textarea at bounding box center [449, 362] width 439 height 24
type textarea "Sveiki"
type textarea "prašome nurodykite užsakymo numerį"
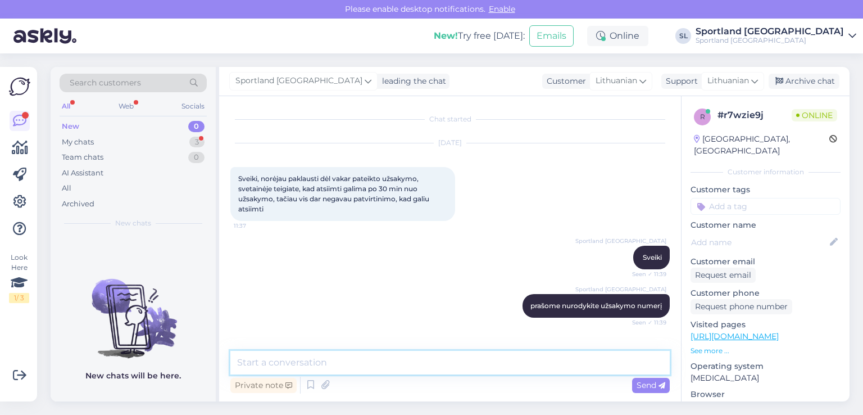
scroll to position [38, 0]
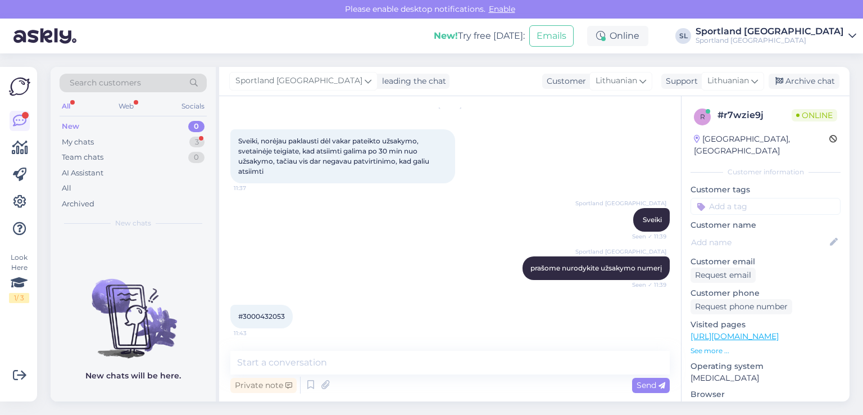
click at [270, 315] on span "#3000432053" at bounding box center [261, 316] width 47 height 8
copy div "3000432053 11:43"
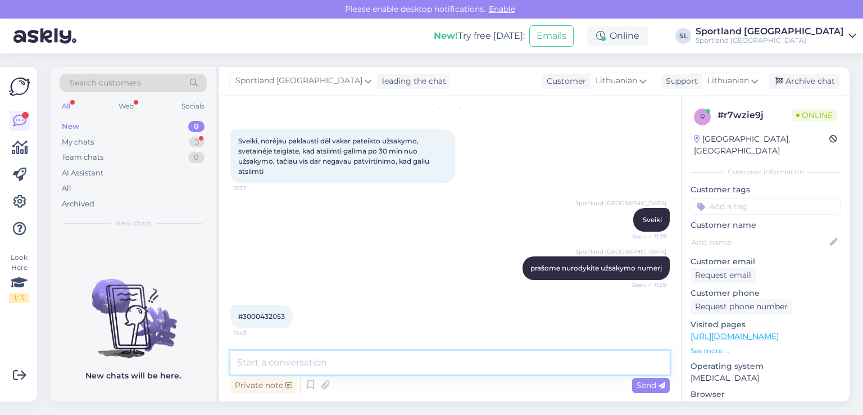
click at [361, 361] on textarea at bounding box center [449, 362] width 439 height 24
type textarea "P"
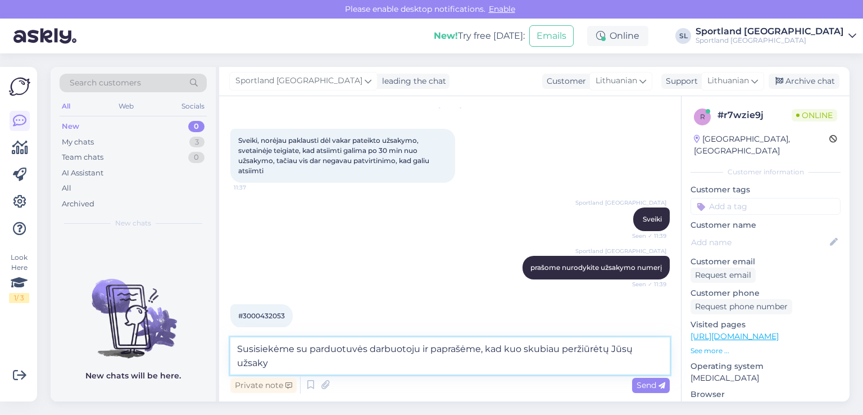
scroll to position [49, 0]
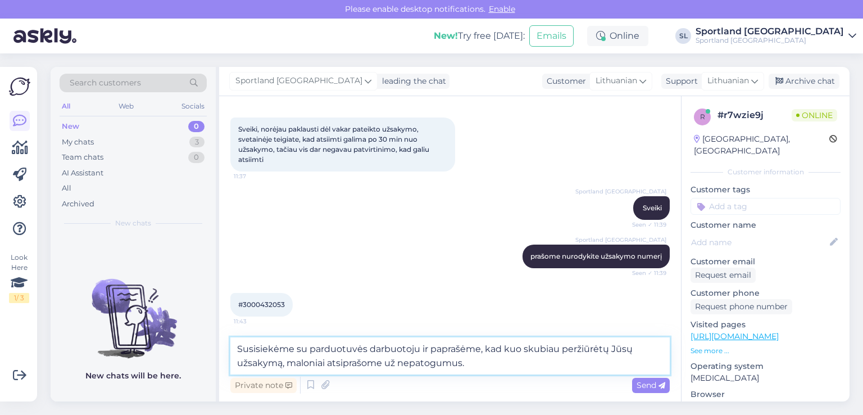
type textarea "Susisiekėme su parduotuvės darbuotoju ir paprašėme, kad kuo skubiau peržiūrėtų …"
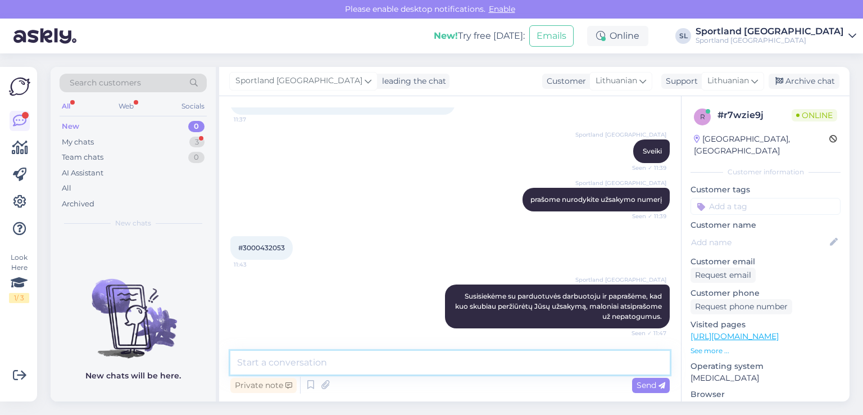
scroll to position [155, 0]
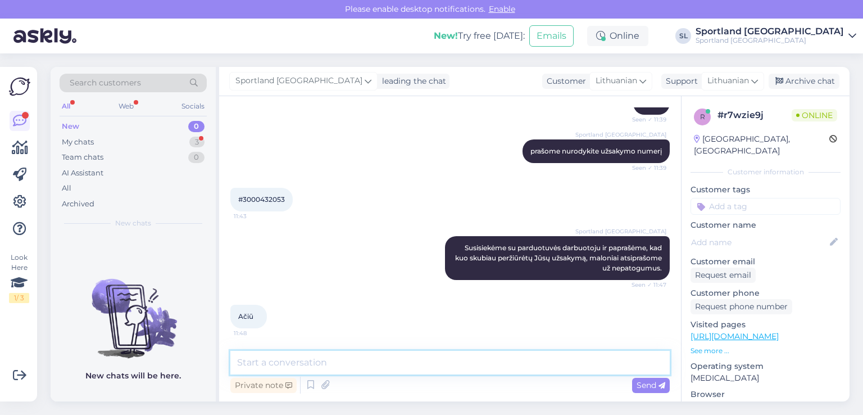
click at [397, 362] on textarea at bounding box center [449, 362] width 439 height 24
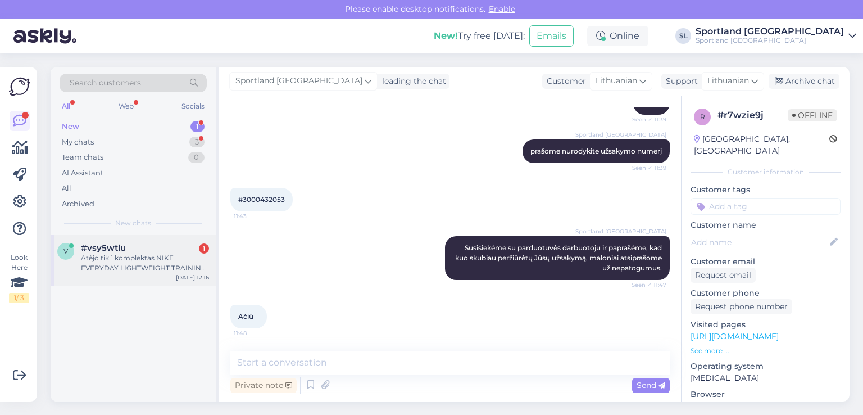
click at [114, 254] on div "Atėjo tik 1 komplektas NIKE EVERYDAY LIGHTWEIGHT TRAINING CREW SOCKS - 3 PAIRS …" at bounding box center [145, 263] width 128 height 20
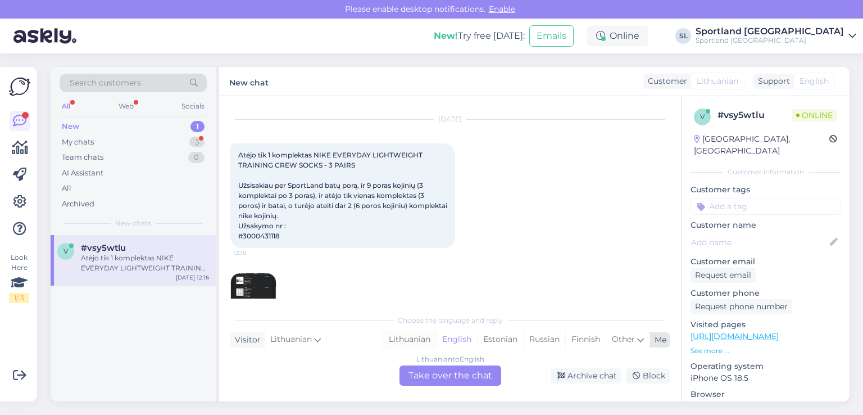
click at [425, 331] on div "Lithuanian" at bounding box center [409, 339] width 53 height 17
click at [454, 384] on div "Lithuanian to Lithuanian Take over the chat" at bounding box center [450, 375] width 102 height 20
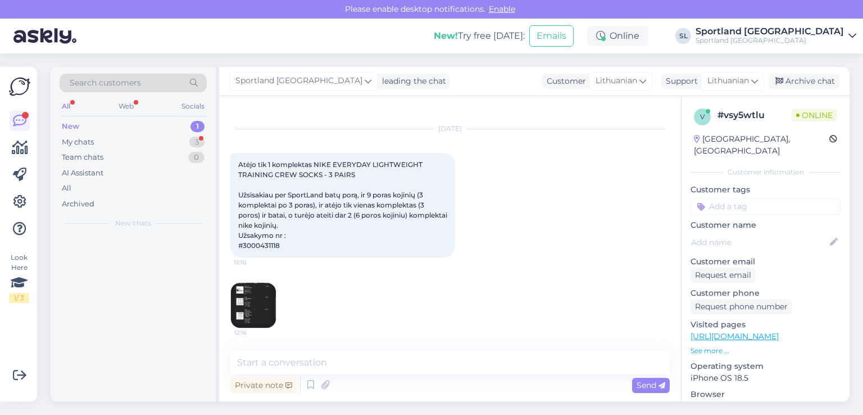
scroll to position [14, 0]
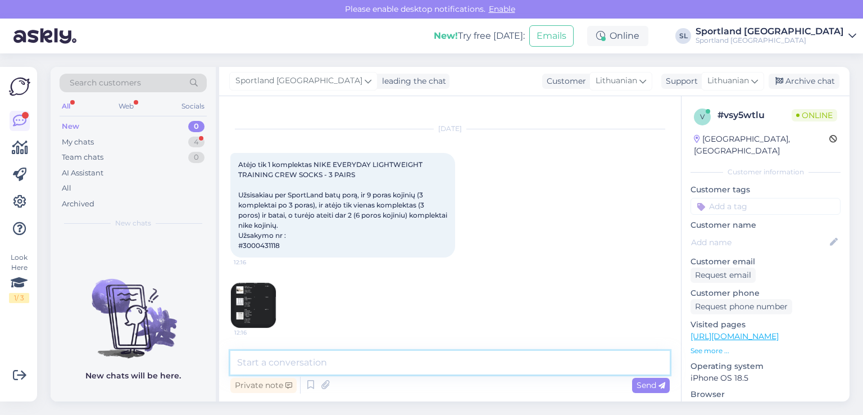
click at [418, 371] on textarea at bounding box center [449, 362] width 439 height 24
type textarea "Sveiki"
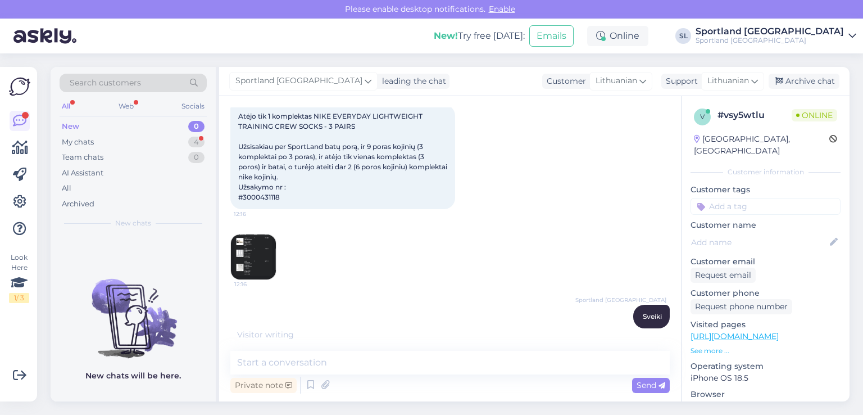
click at [278, 192] on span "Atėjo tik 1 komplektas NIKE EVERYDAY LIGHTWEIGHT TRAINING CREW SOCKS - 3 PAIRS …" at bounding box center [343, 156] width 211 height 89
copy span "3000431118"
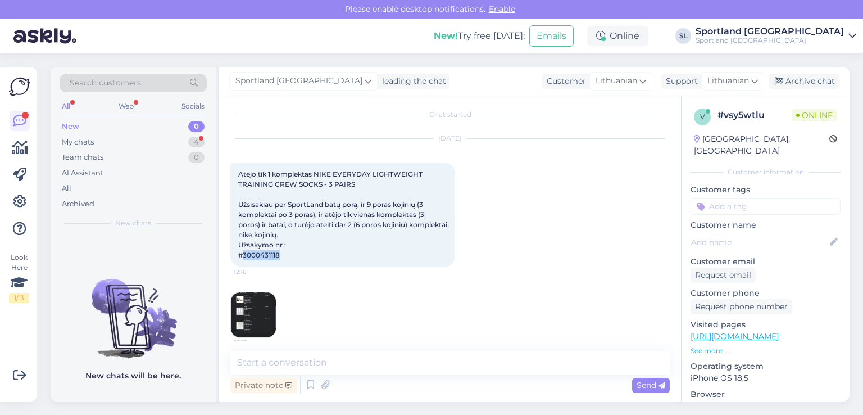
scroll to position [0, 0]
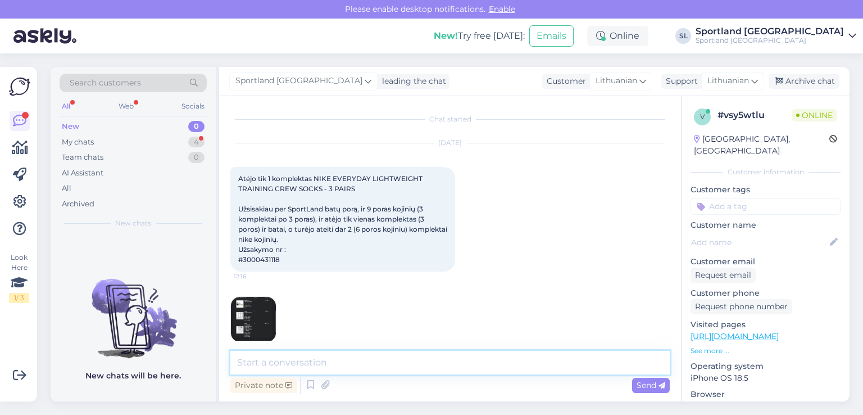
click at [371, 353] on textarea at bounding box center [449, 362] width 439 height 24
type textarea "Matome, kad šiuo metu [PERSON_NAME] yra supakuotos dvi atskiros siuntos"
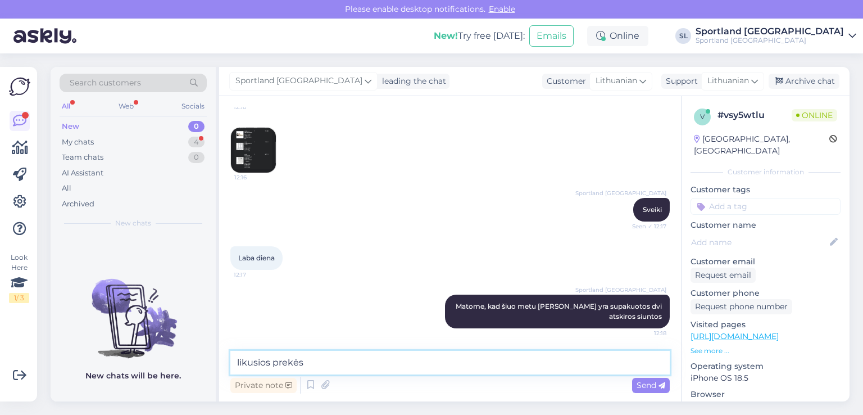
paste textarea "NIKE EVERYDAY LIGHTWEIGHT TRAINING CREW SOCKS - 3 PAIRS Prekės kodas: 413432014…"
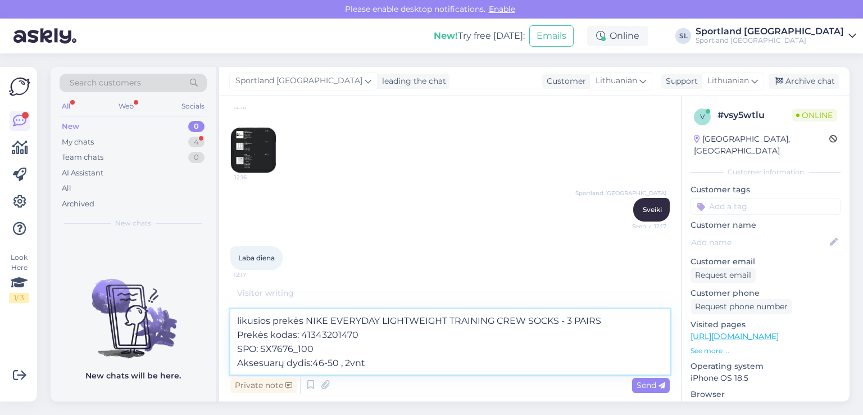
type textarea "likusios prekės NIKE EVERYDAY LIGHTWEIGHT TRAINING CREW SOCKS - 3 PAIRS Prekės …"
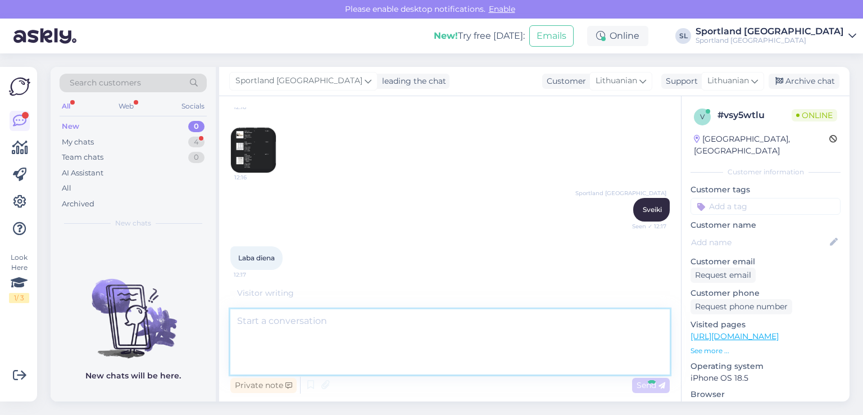
scroll to position [258, 0]
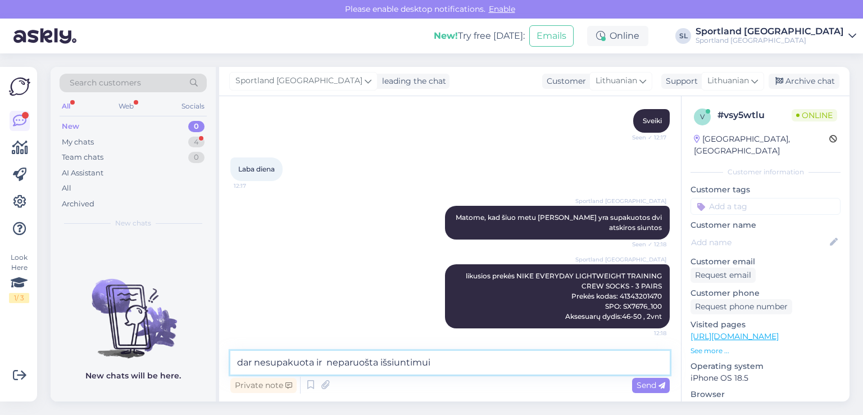
type textarea "dar nesupakuota ir neparuošta išsiuntimui"
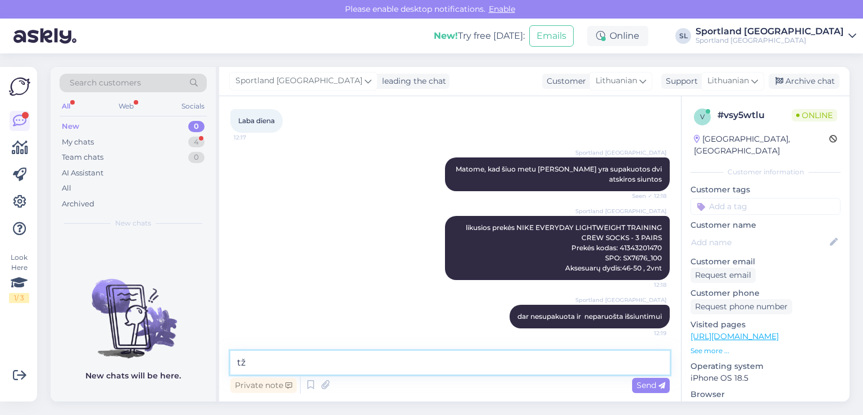
type textarea "t"
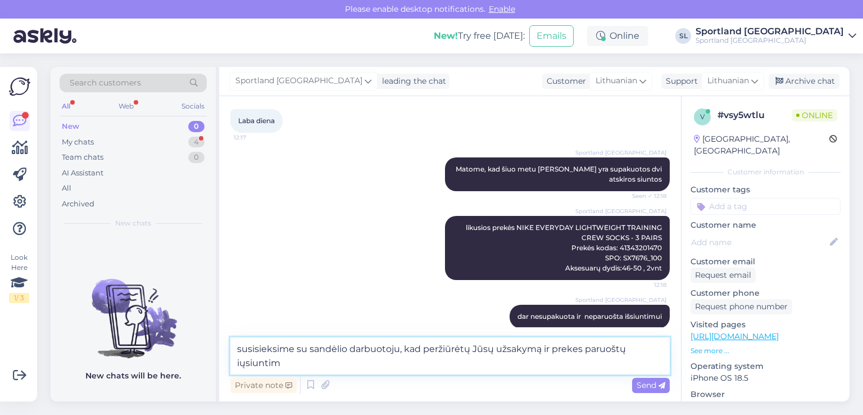
scroll to position [311, 0]
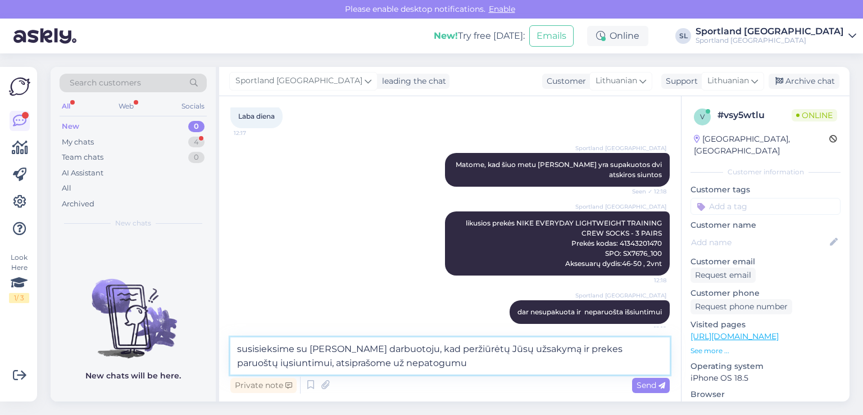
type textarea "susisieksime su [PERSON_NAME] darbuotoju, kad peržiūrėtų Jūsų užsakymą ir preke…"
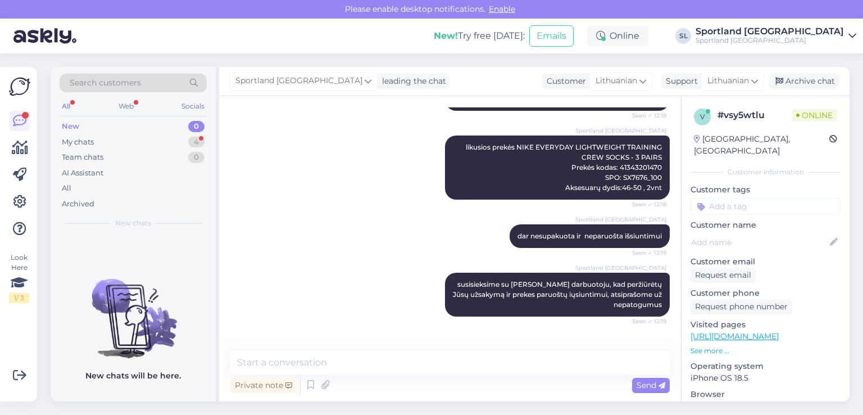
scroll to position [423, 0]
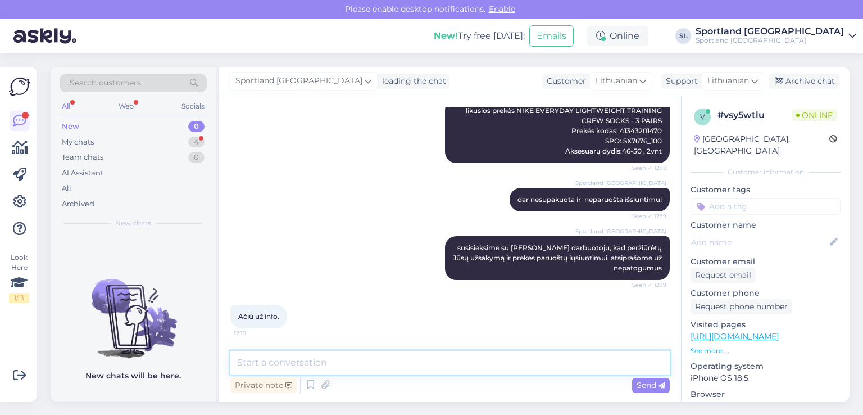
click at [439, 365] on textarea at bounding box center [449, 362] width 439 height 24
type textarea "Gražios Jums dienos :)"
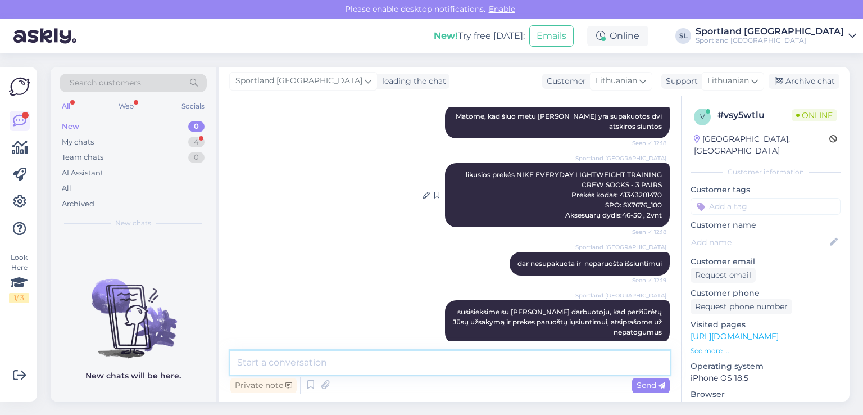
scroll to position [78, 0]
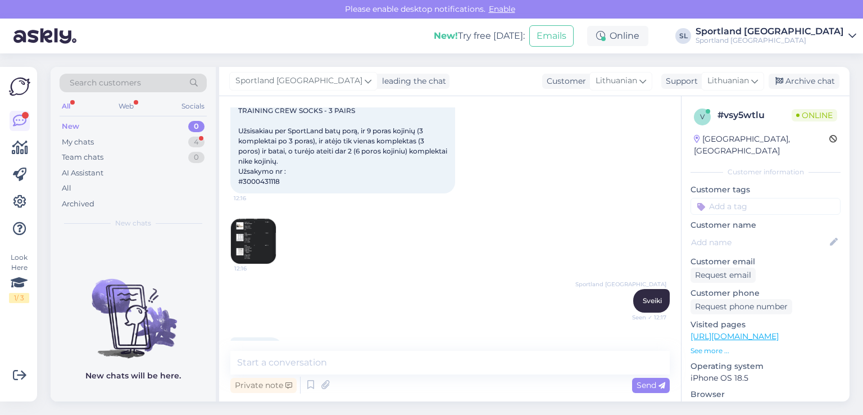
click at [245, 184] on span "Atėjo tik 1 komplektas NIKE EVERYDAY LIGHTWEIGHT TRAINING CREW SOCKS - 3 PAIRS …" at bounding box center [343, 140] width 211 height 89
copy span "3000431118"
click at [130, 146] on div "My chats 4" at bounding box center [133, 142] width 147 height 16
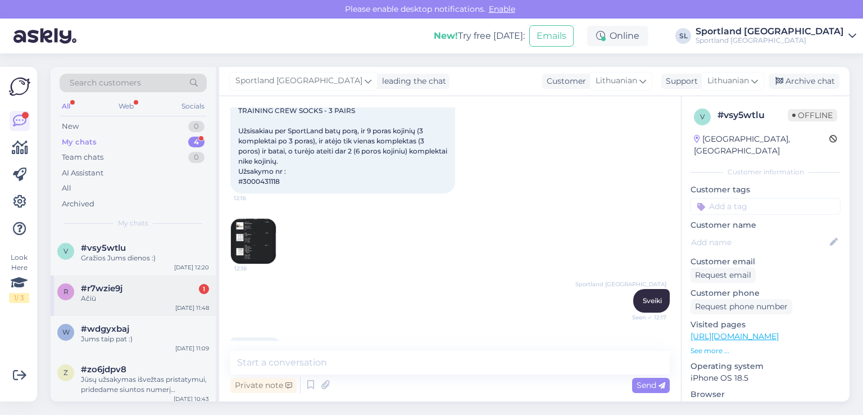
click at [159, 307] on div "r #r7wzie9j 1 Ačiū [DATE] 11:48" at bounding box center [133, 295] width 165 height 40
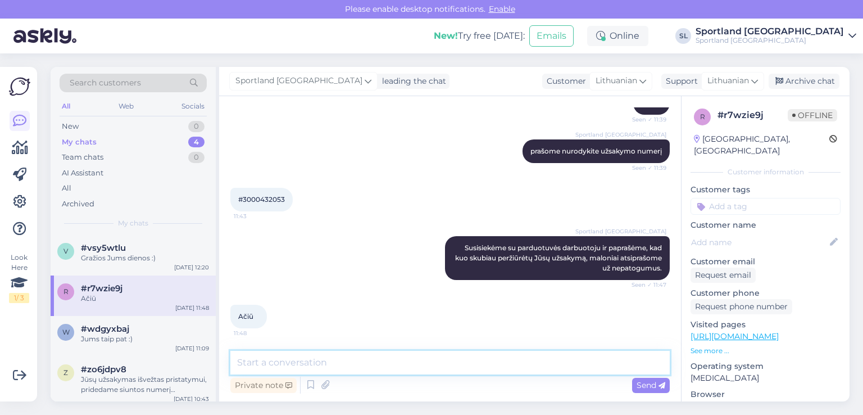
click at [386, 363] on textarea at bounding box center [449, 362] width 439 height 24
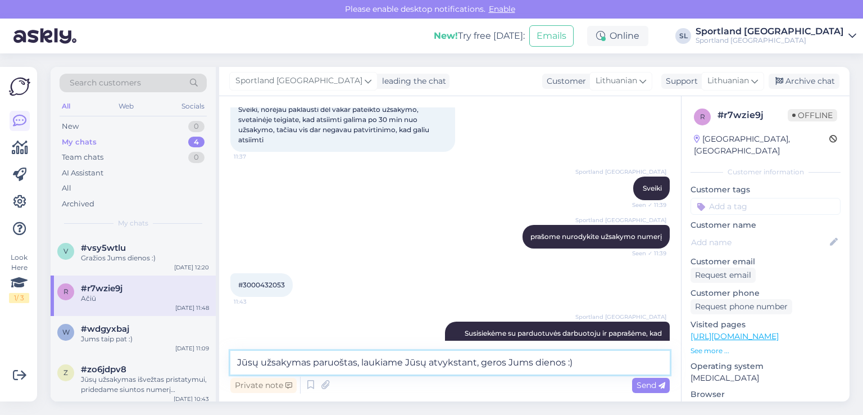
scroll to position [154, 0]
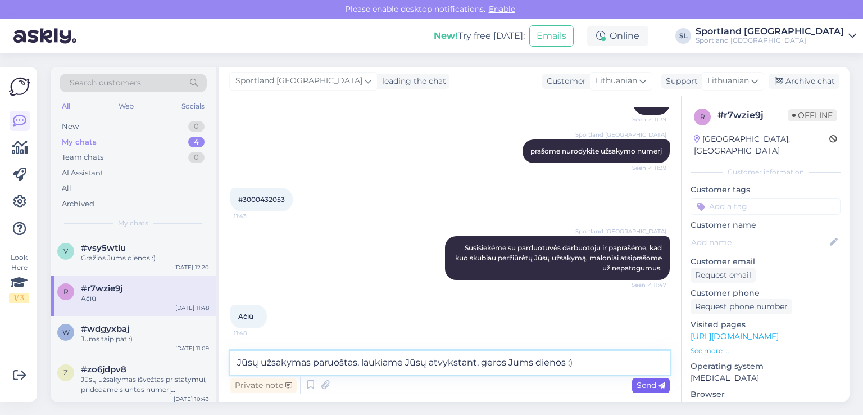
type textarea "Jūsų užsakymas paruoštas, laukiame Jūsų atvykstant, geros Jums dienos :)"
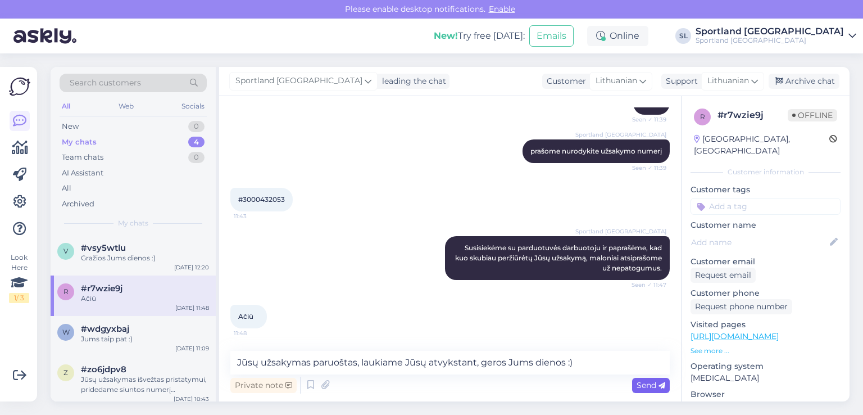
click at [643, 385] on span "Send" at bounding box center [650, 385] width 29 height 10
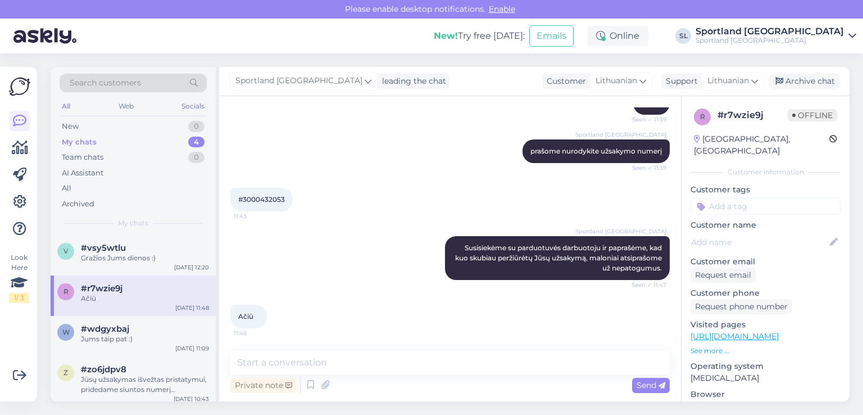
scroll to position [213, 0]
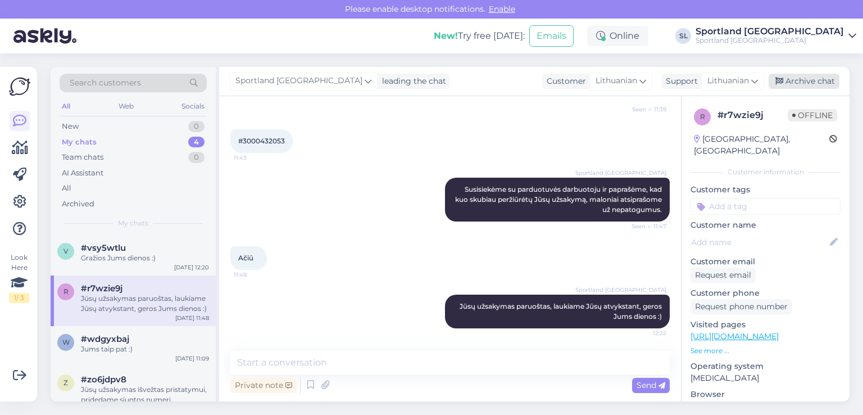
click at [791, 83] on div "Archive chat" at bounding box center [803, 81] width 71 height 15
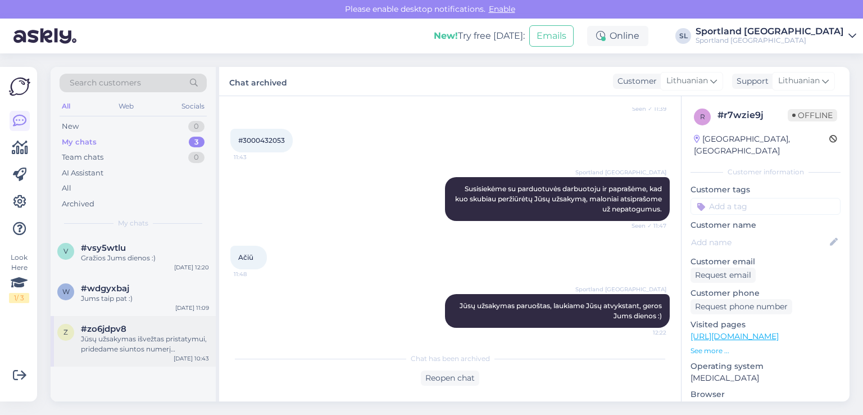
click at [142, 351] on div "Jūsų užsakymas išvežtas pristatymui, pridedame siuntos numerį 05757996430181." at bounding box center [145, 344] width 128 height 20
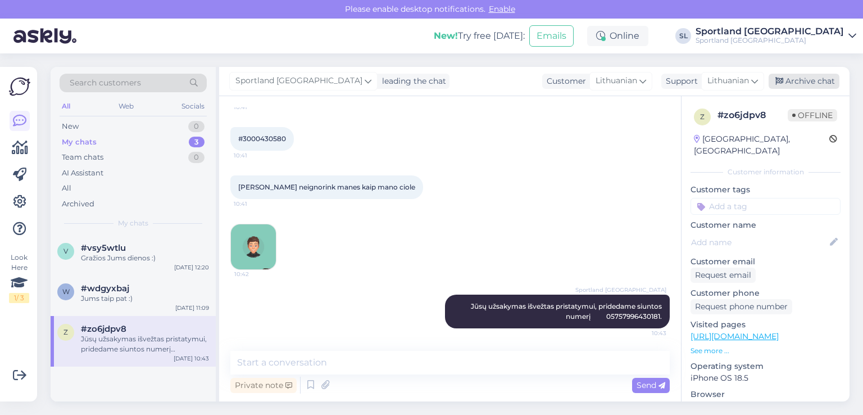
click at [791, 75] on div "Archive chat" at bounding box center [803, 81] width 71 height 15
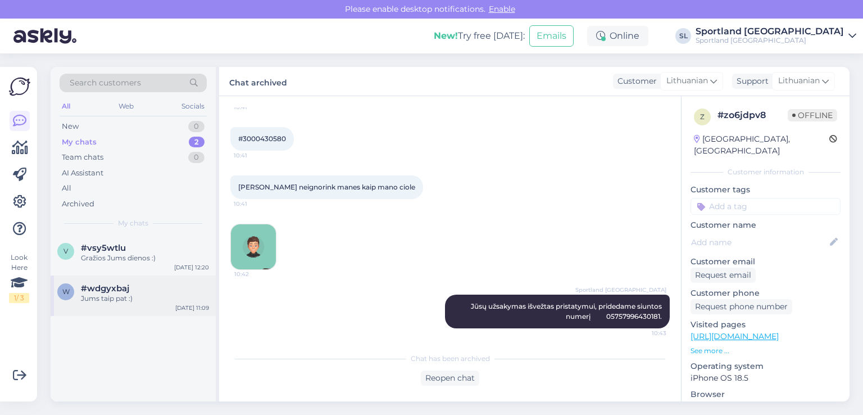
click at [172, 296] on div "Jums taip pat :)" at bounding box center [145, 298] width 128 height 10
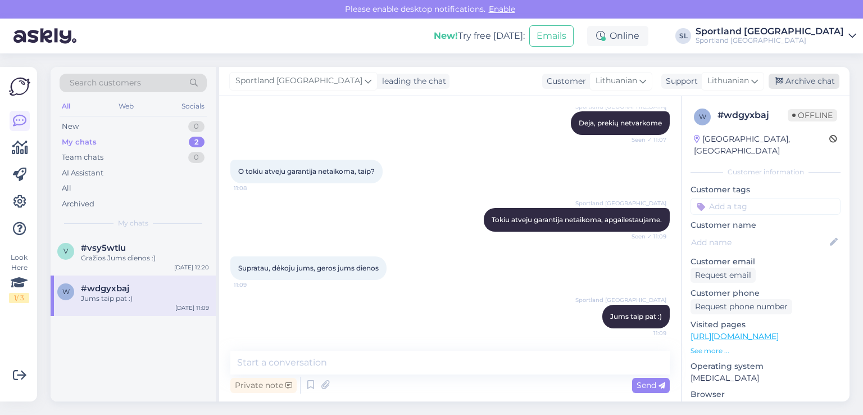
click at [811, 84] on div "Archive chat" at bounding box center [803, 81] width 71 height 15
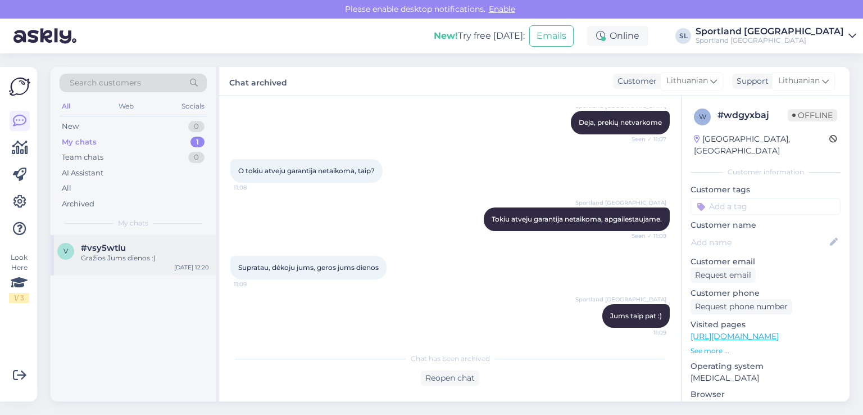
click at [140, 266] on div "v #vsy5wtlu Gražios Jums dienos :) [DATE] 12:20" at bounding box center [133, 255] width 165 height 40
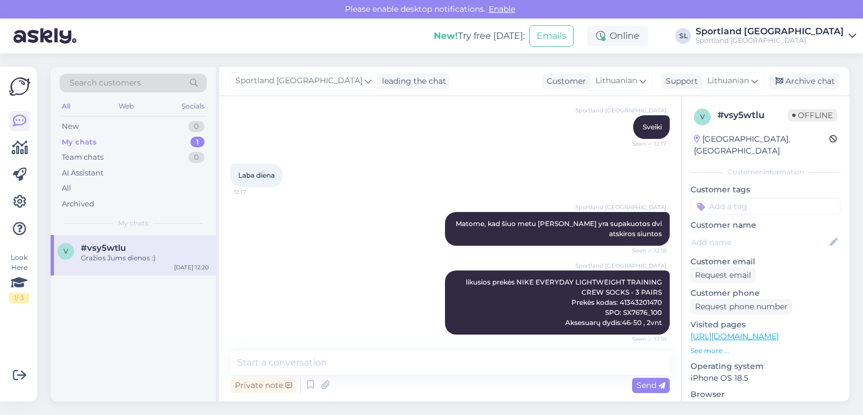
scroll to position [190, 0]
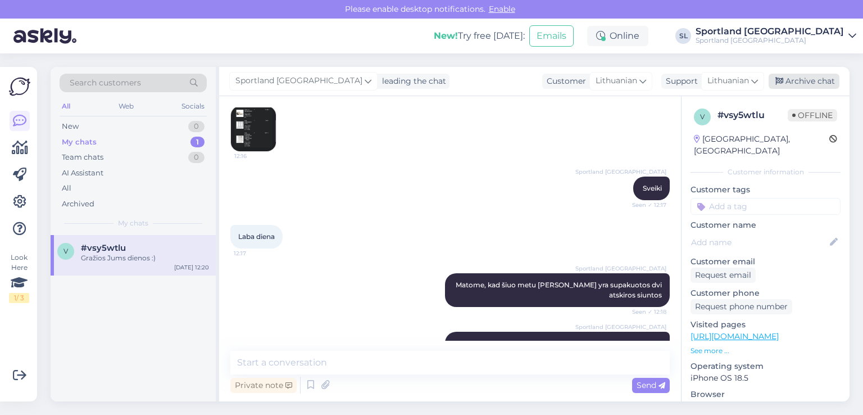
click at [794, 88] on div "Archive chat" at bounding box center [803, 81] width 71 height 15
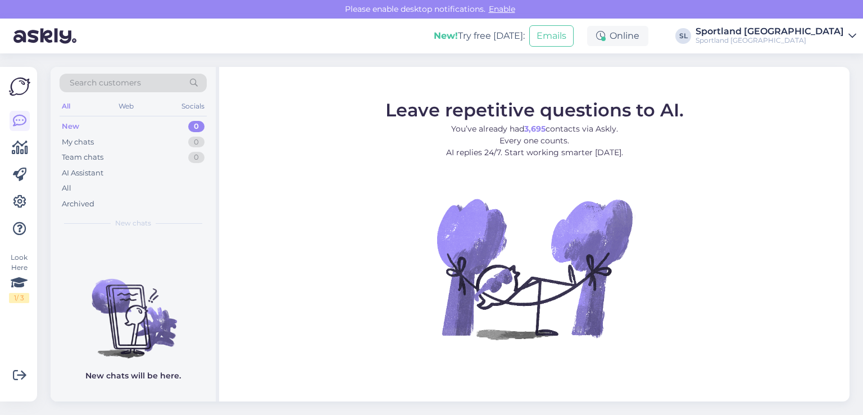
click at [29, 156] on div at bounding box center [20, 175] width 20 height 128
click at [15, 146] on icon at bounding box center [20, 147] width 16 height 13
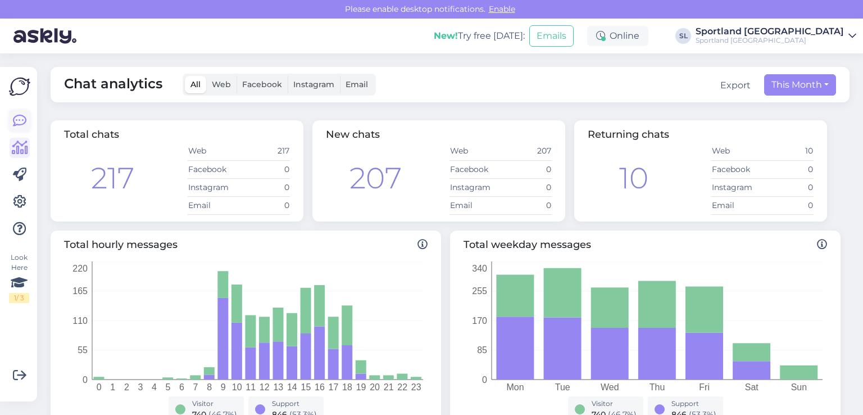
click at [26, 117] on icon at bounding box center [19, 120] width 13 height 13
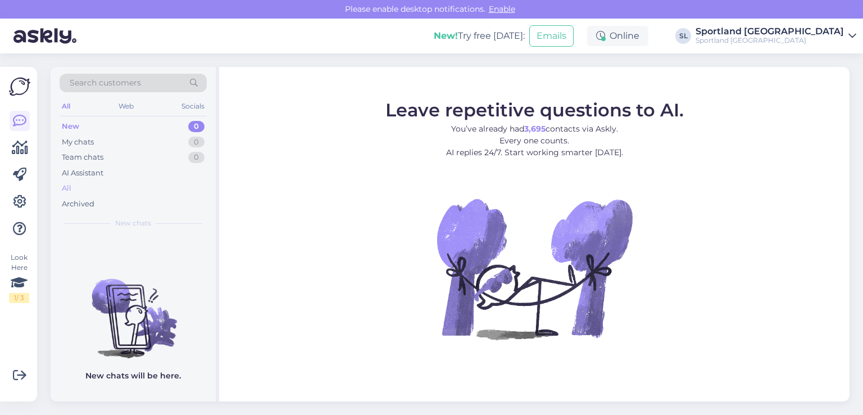
click at [79, 193] on div "All" at bounding box center [133, 188] width 147 height 16
